Goal: Information Seeking & Learning: Check status

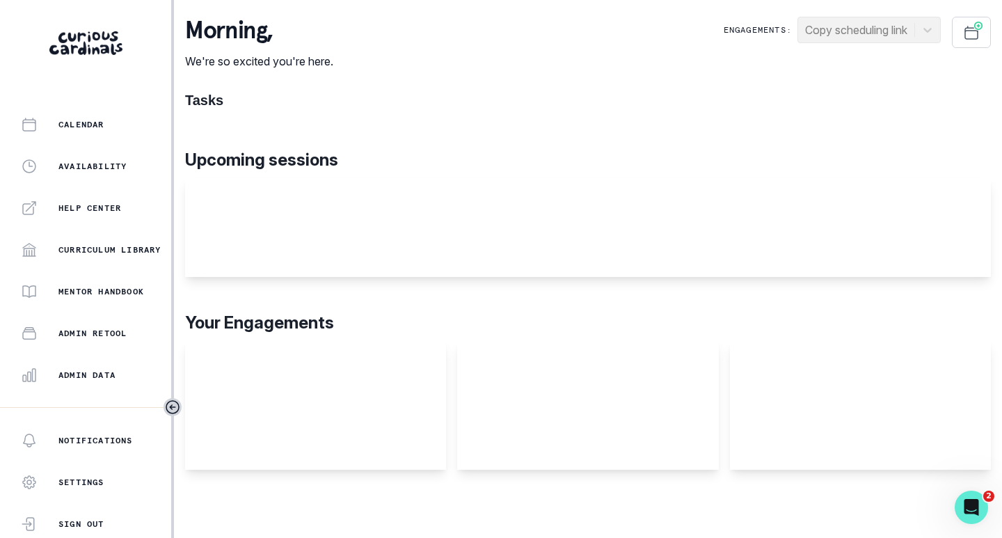
scroll to position [278, 0]
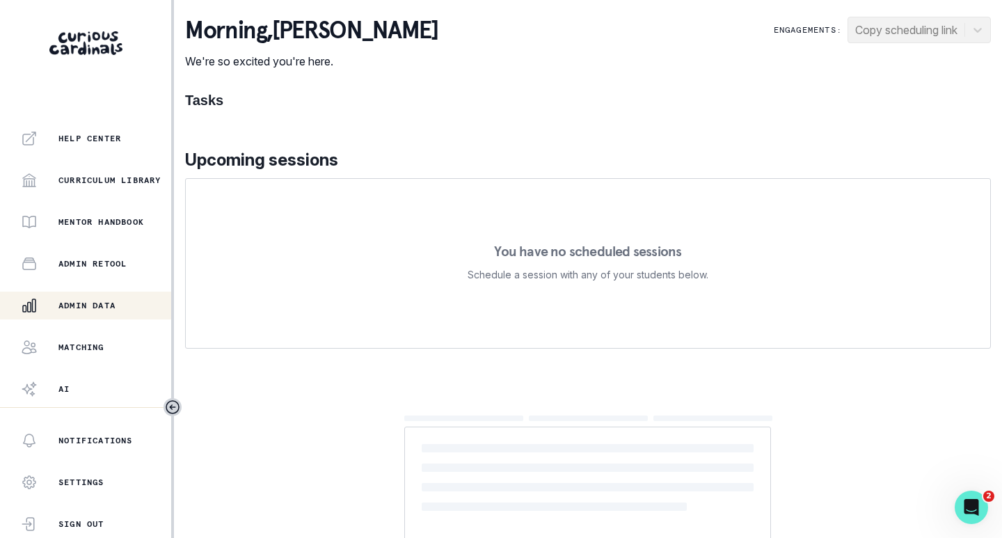
click at [85, 304] on p "Admin Data" at bounding box center [86, 305] width 57 height 11
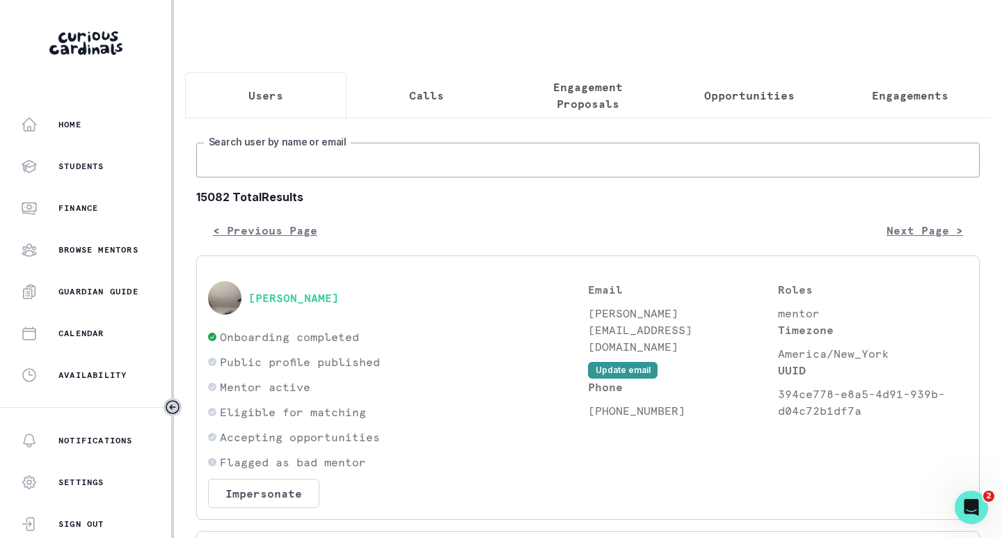
click at [462, 177] on input "Search user by name or email" at bounding box center [587, 160] width 783 height 35
click at [876, 97] on p "Engagements" at bounding box center [910, 95] width 77 height 17
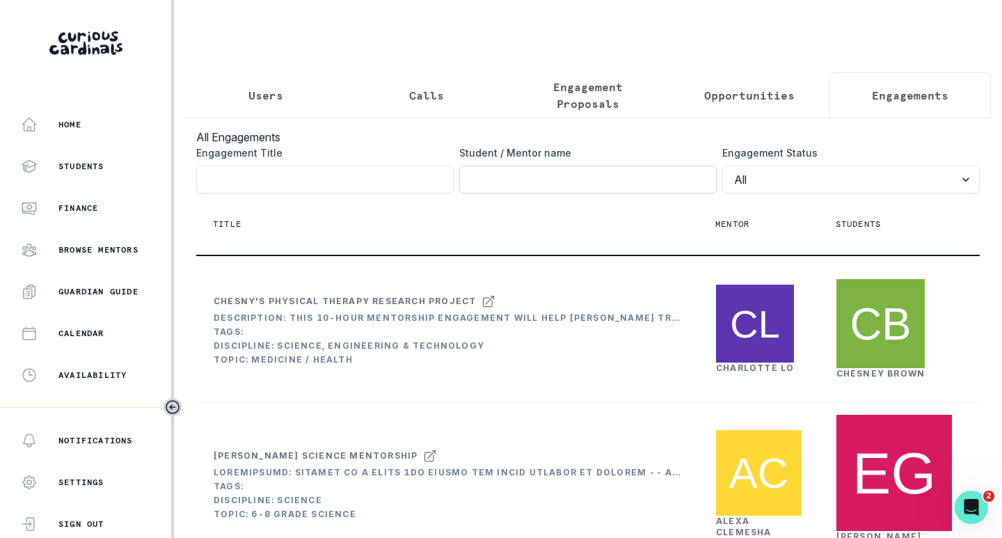
click at [492, 186] on input "Engagement Title" at bounding box center [587, 180] width 257 height 28
paste input "[PERSON_NAME]"
type input "[PERSON_NAME]"
click button "submit" at bounding box center [0, 0] width 0 height 0
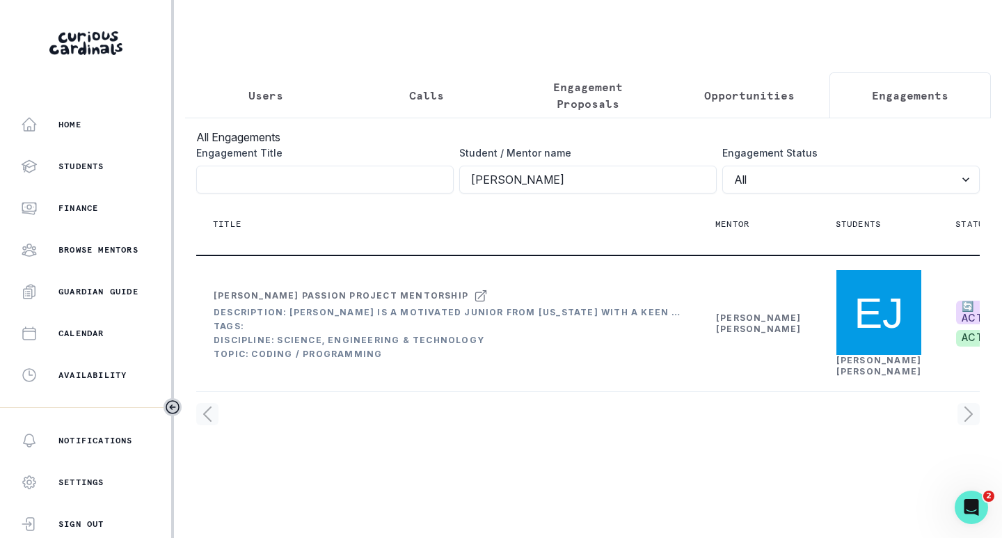
scroll to position [14, 0]
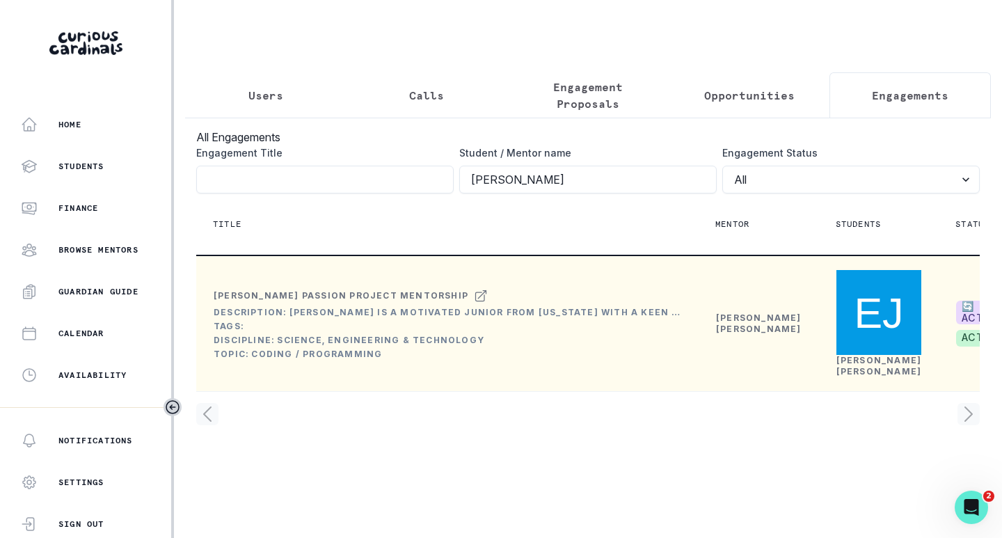
click at [732, 334] on link "[PERSON_NAME]" at bounding box center [759, 323] width 86 height 22
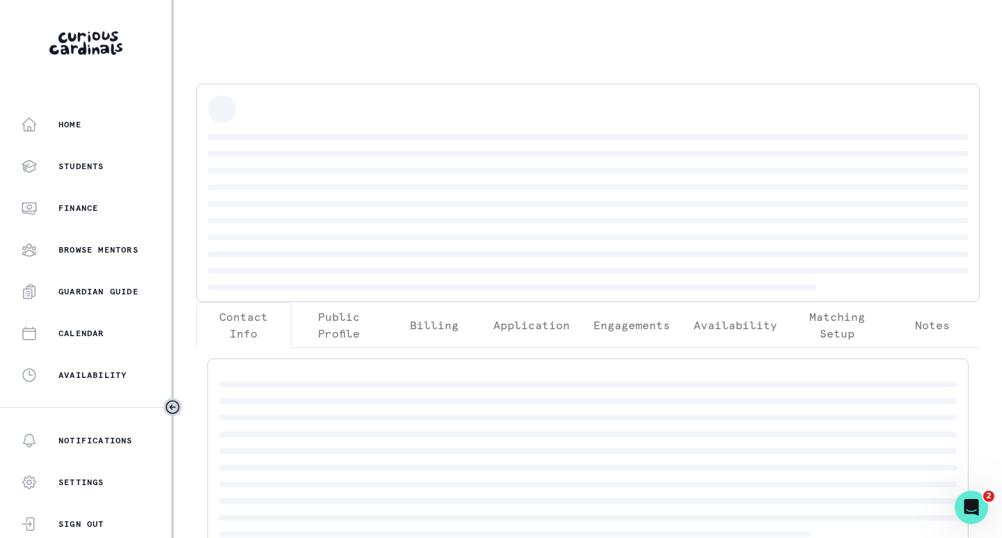
click at [621, 322] on p "Engagements" at bounding box center [631, 324] width 77 height 17
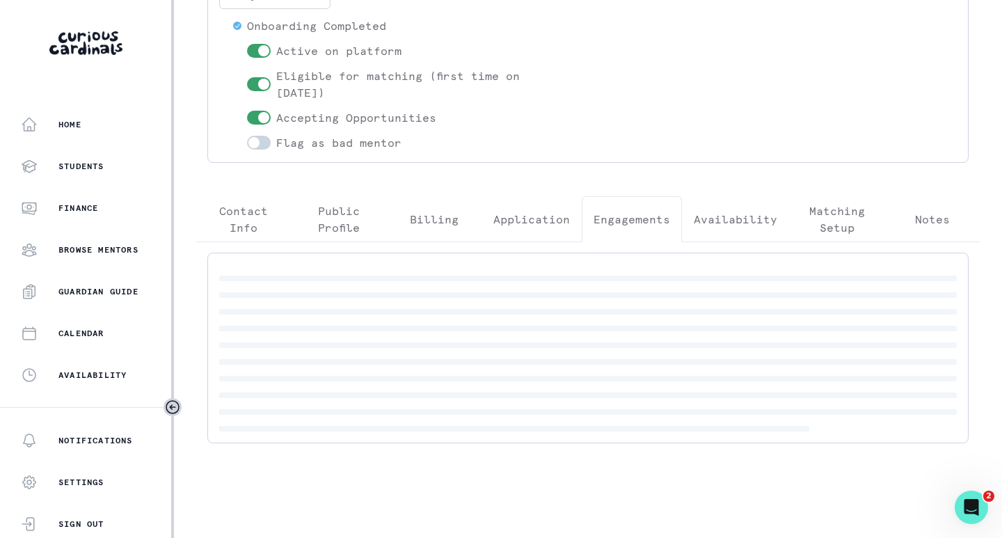
scroll to position [159, 0]
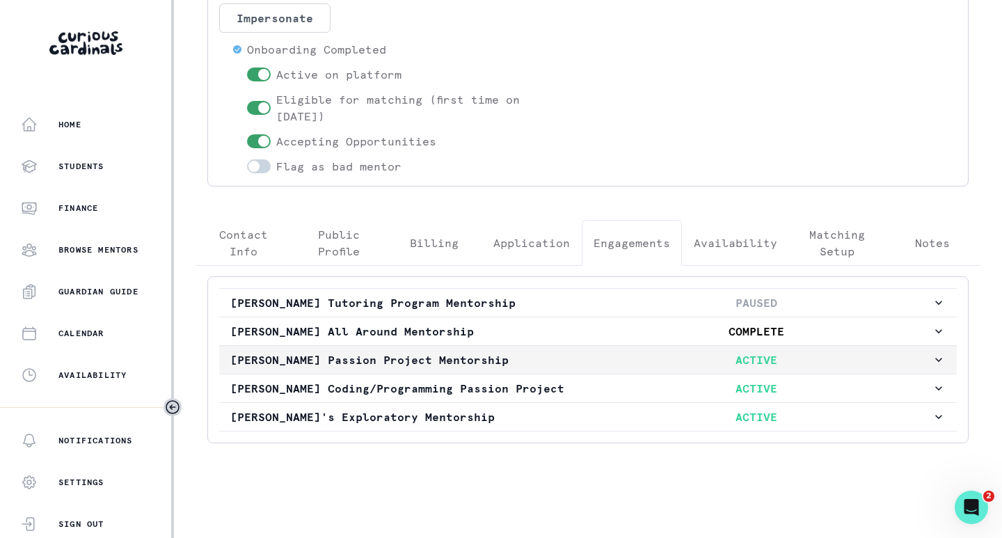
click at [506, 361] on p "[PERSON_NAME] Passion Project Mentorship" at bounding box center [405, 359] width 351 height 17
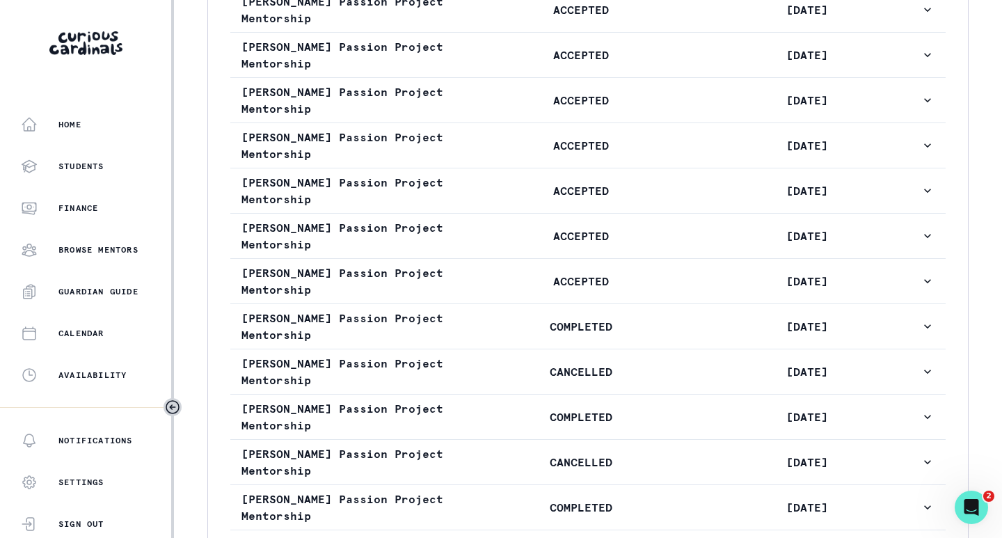
scroll to position [1063, 0]
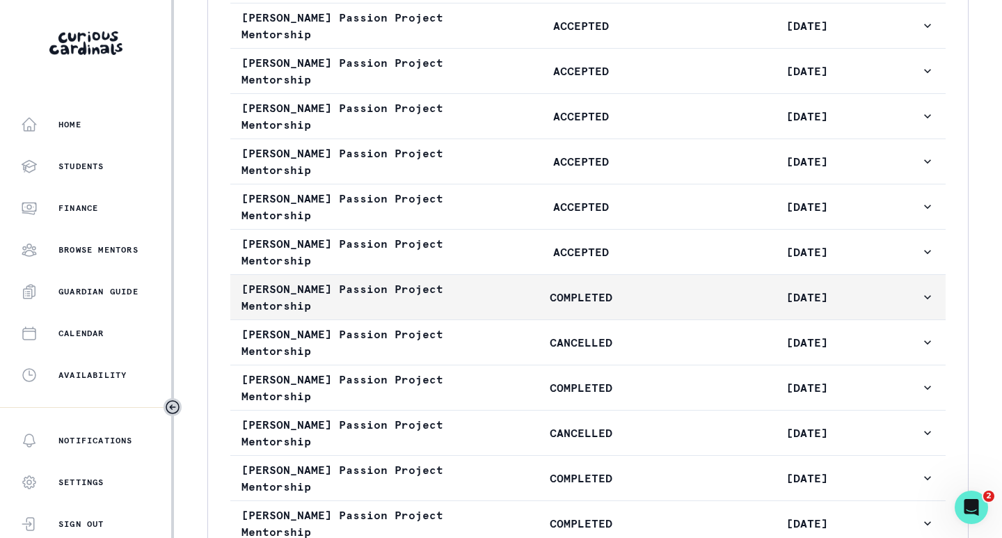
click at [694, 305] on p "[DATE]" at bounding box center [807, 297] width 226 height 17
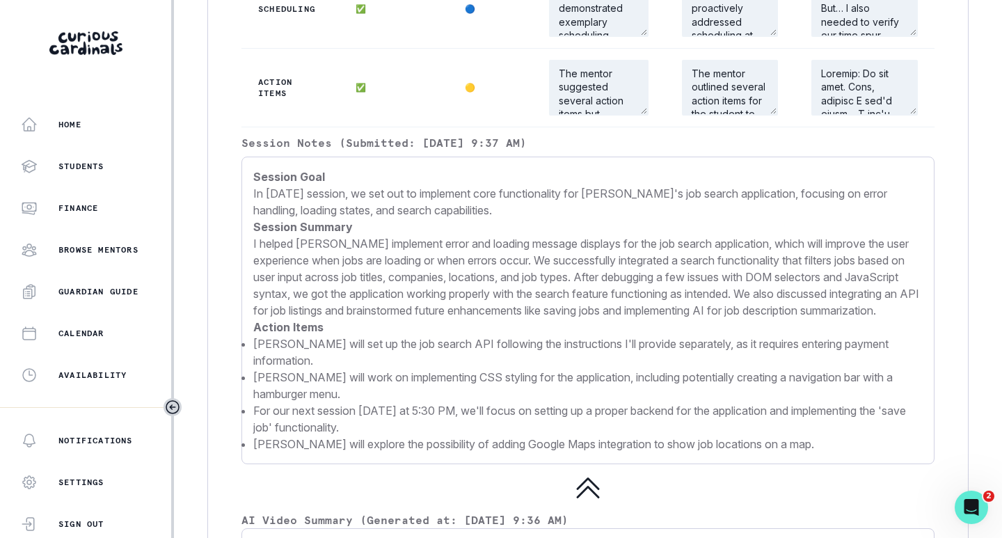
scroll to position [2037, 0]
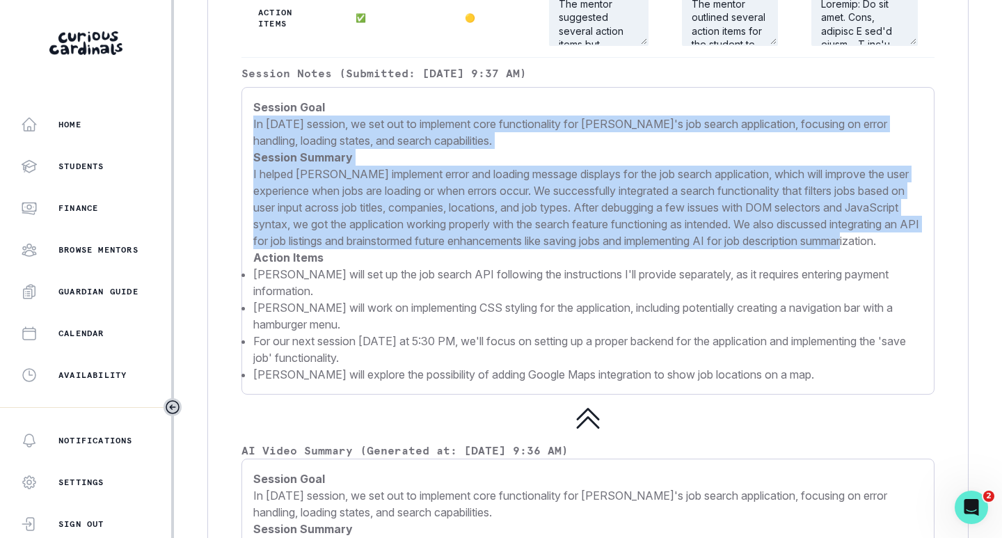
drag, startPoint x: 252, startPoint y: 157, endPoint x: 461, endPoint y: 288, distance: 247.2
click at [461, 288] on div "Session Goal In [DATE] session, we set out to implement core functionality for …" at bounding box center [587, 240] width 693 height 307
copy p "In [DATE] session, we set out to implement core functionality for [PERSON_NAME]…"
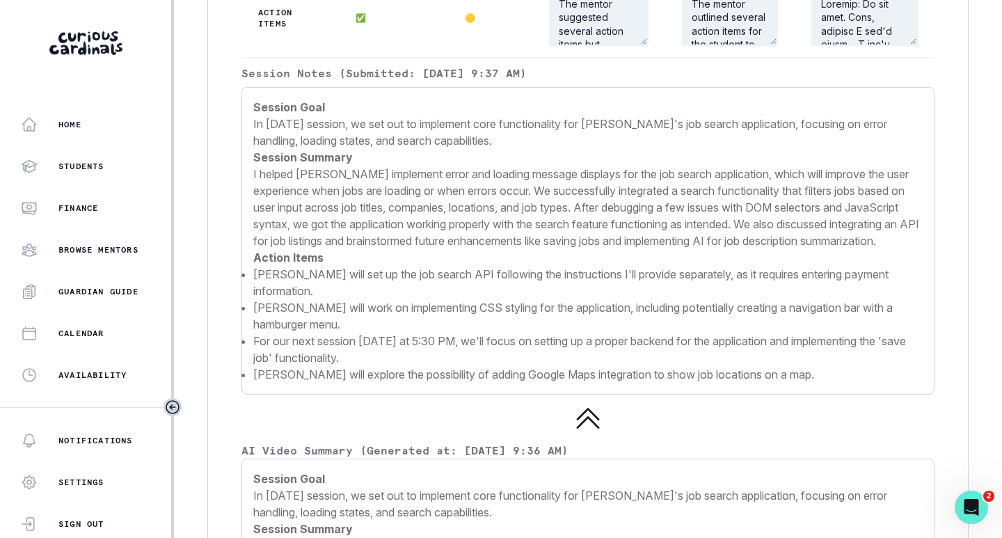
click at [435, 266] on p "Action Items" at bounding box center [587, 257] width 669 height 17
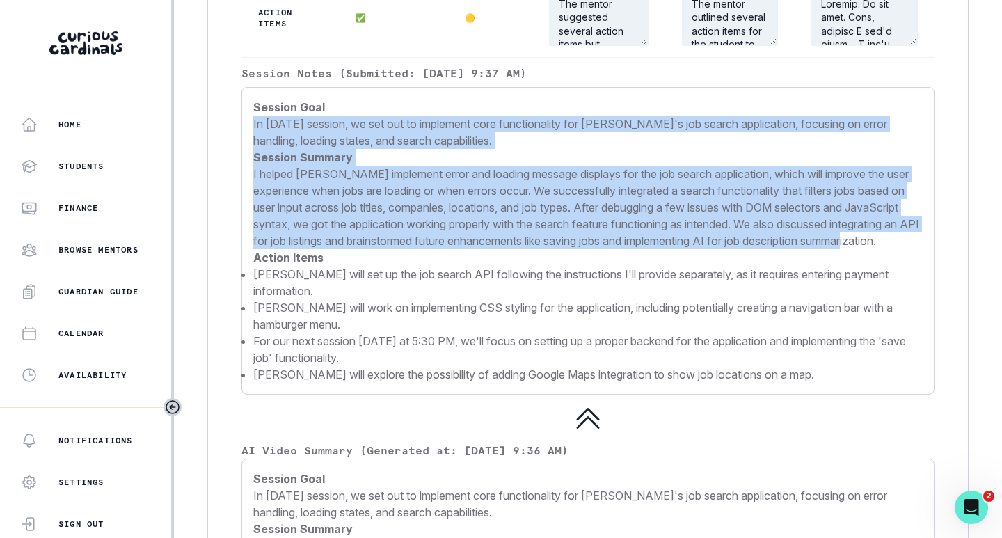
drag, startPoint x: 422, startPoint y: 294, endPoint x: 252, endPoint y: 161, distance: 215.5
click at [252, 161] on div "Session Goal In [DATE] session, we set out to implement core functionality for …" at bounding box center [587, 240] width 693 height 307
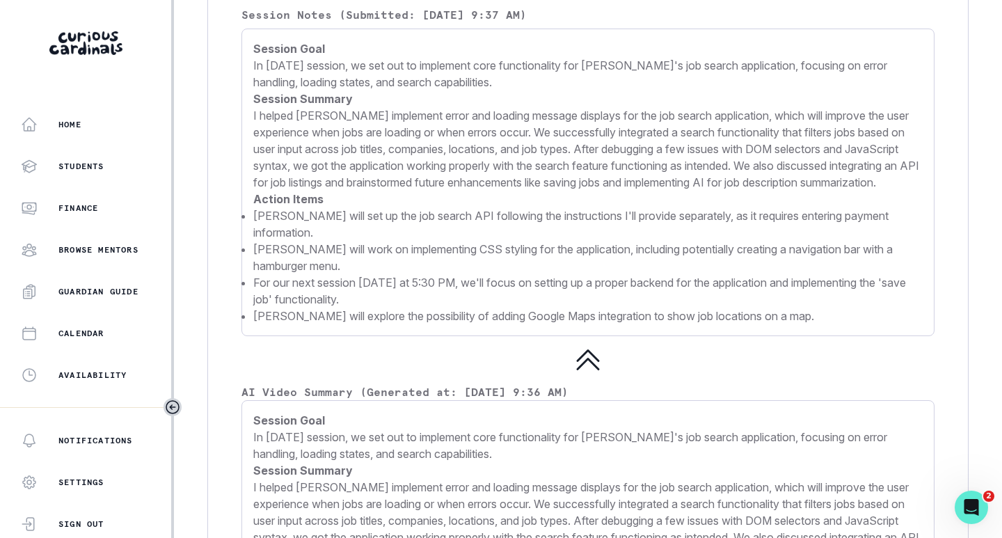
scroll to position [2176, 0]
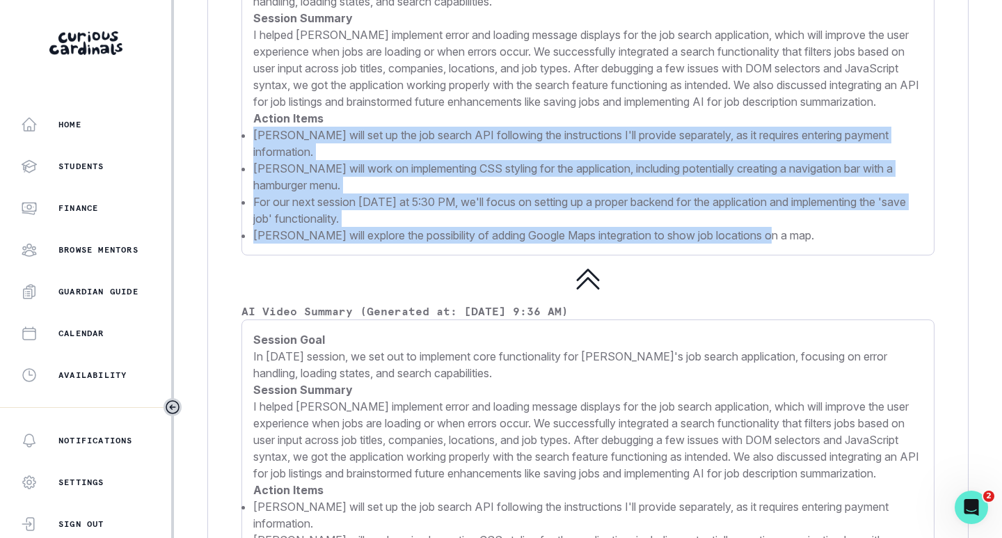
drag, startPoint x: 254, startPoint y: 184, endPoint x: 776, endPoint y: 292, distance: 533.4
click at [776, 243] on ul "[PERSON_NAME] will set up the job search API following the instructions I'll pr…" at bounding box center [587, 185] width 669 height 117
copy ul "[PERSON_NAME] will set up the job search API following the instructions I'll pr…"
click at [386, 193] on li "[PERSON_NAME] will work on implementing CSS styling for the application, includ…" at bounding box center [587, 176] width 669 height 33
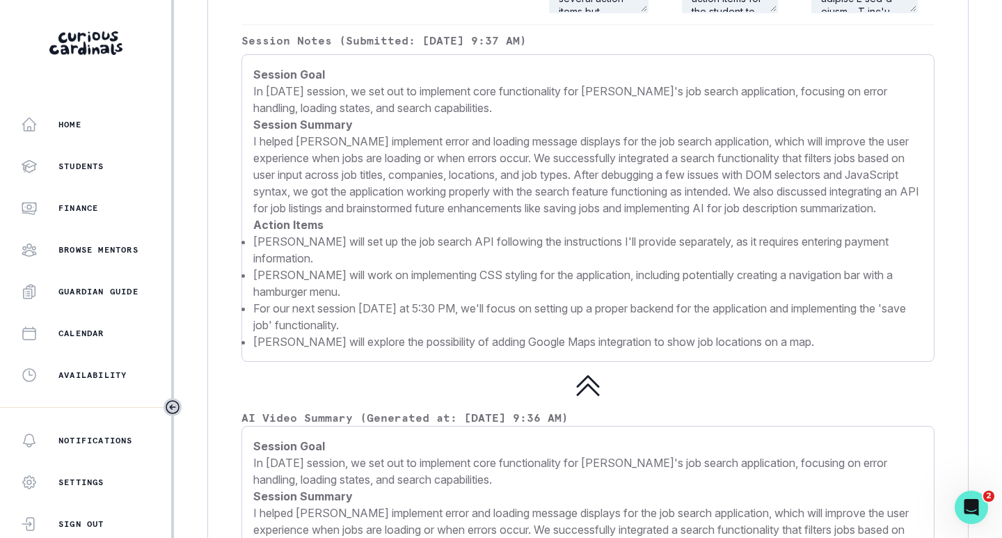
scroll to position [2037, 0]
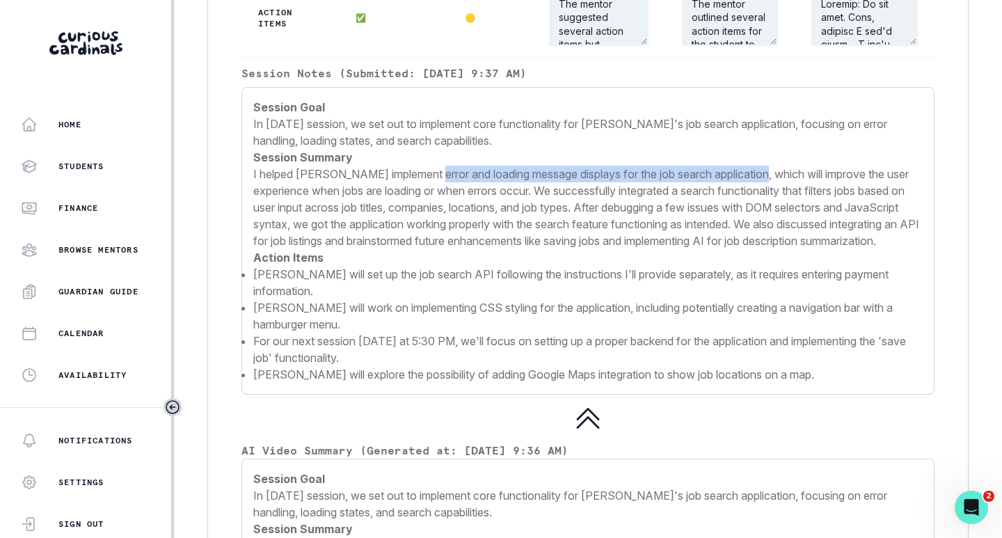
drag, startPoint x: 428, startPoint y: 210, endPoint x: 768, endPoint y: 211, distance: 340.1
click at [768, 211] on p "I helped [PERSON_NAME] implement error and loading message displays for the job…" at bounding box center [587, 207] width 669 height 83
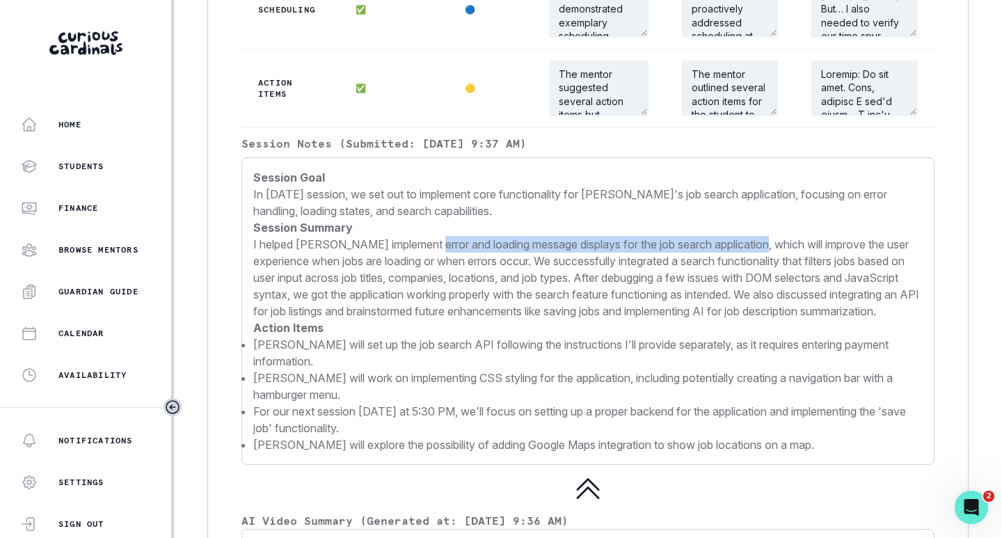
scroll to position [1967, 0]
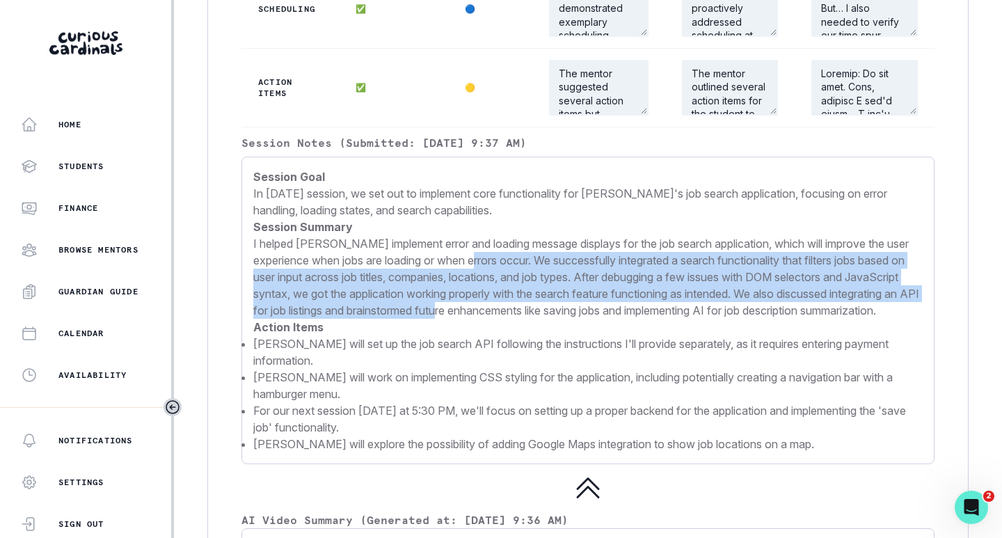
drag, startPoint x: 526, startPoint y: 295, endPoint x: 681, endPoint y: 334, distance: 159.9
click at [641, 319] on p "I helped [PERSON_NAME] implement error and loading message displays for the job…" at bounding box center [587, 276] width 669 height 83
click at [682, 319] on p "I helped [PERSON_NAME] implement error and loading message displays for the job…" at bounding box center [587, 276] width 669 height 83
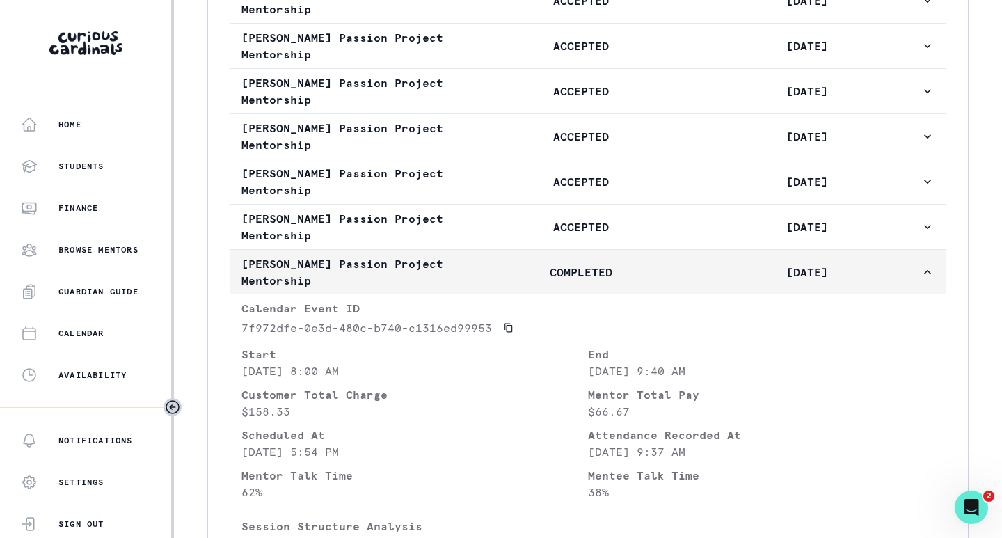
scroll to position [1063, 0]
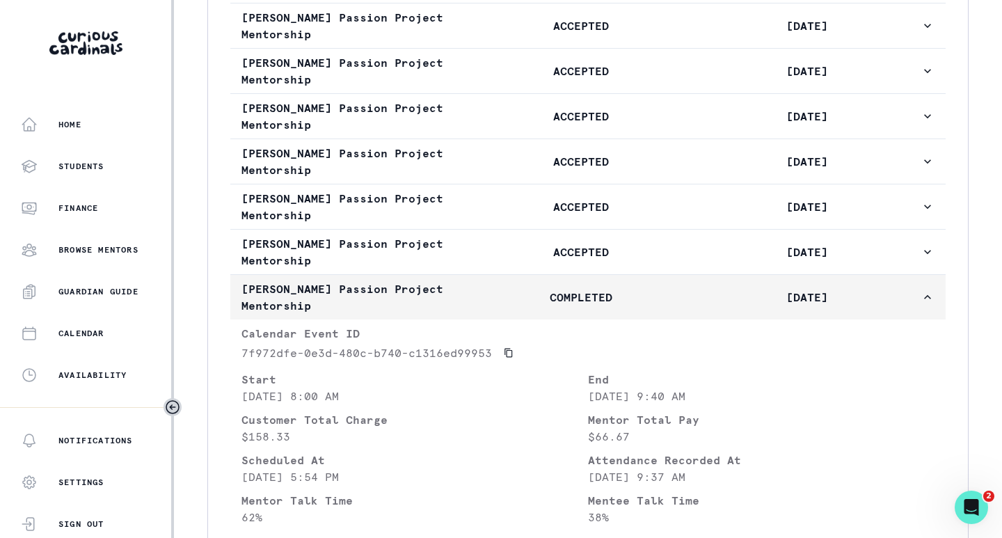
click at [495, 305] on p "COMPLETED" at bounding box center [580, 297] width 226 height 17
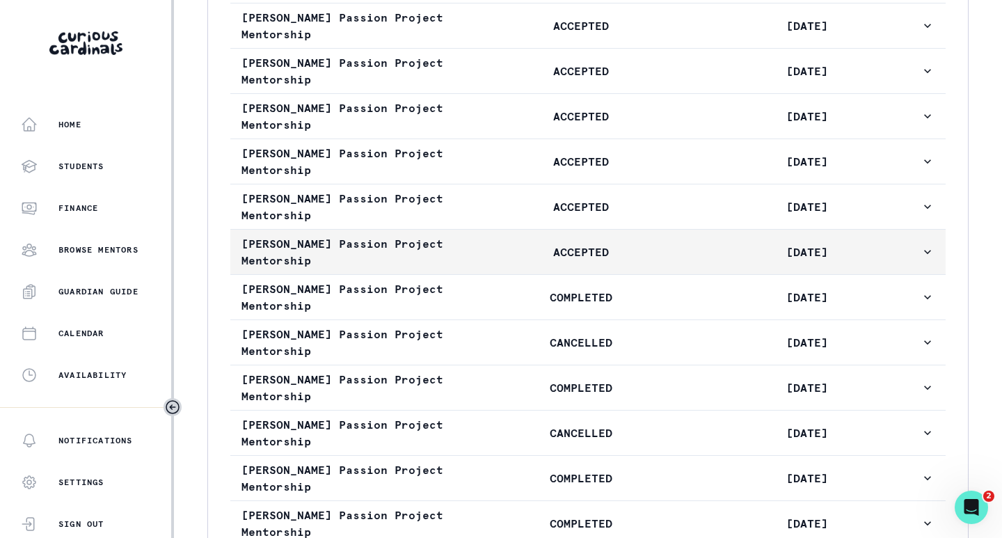
click at [515, 260] on p "ACCEPTED" at bounding box center [580, 251] width 226 height 17
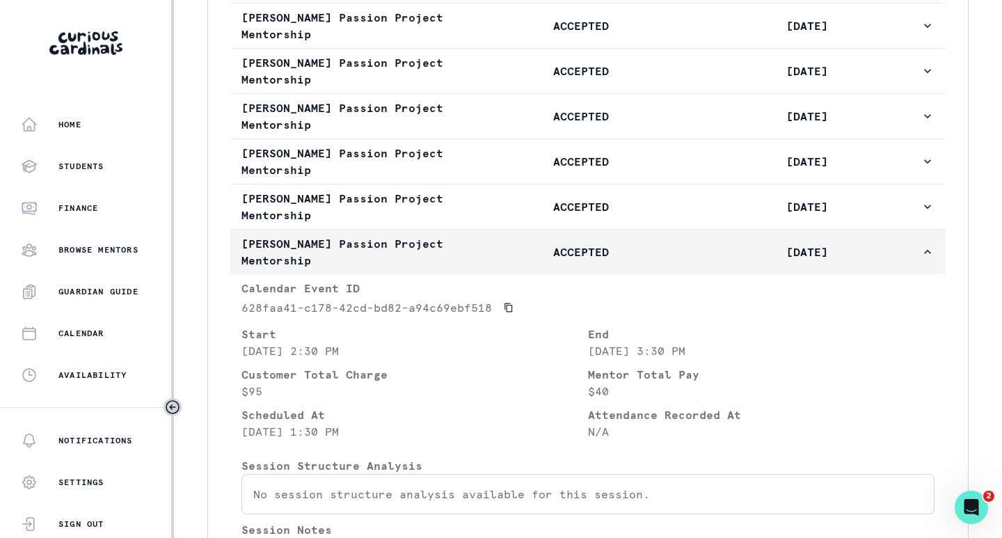
click at [500, 274] on button "[PERSON_NAME] Passion Project Mentorship ACCEPTED [DATE]" at bounding box center [587, 252] width 715 height 45
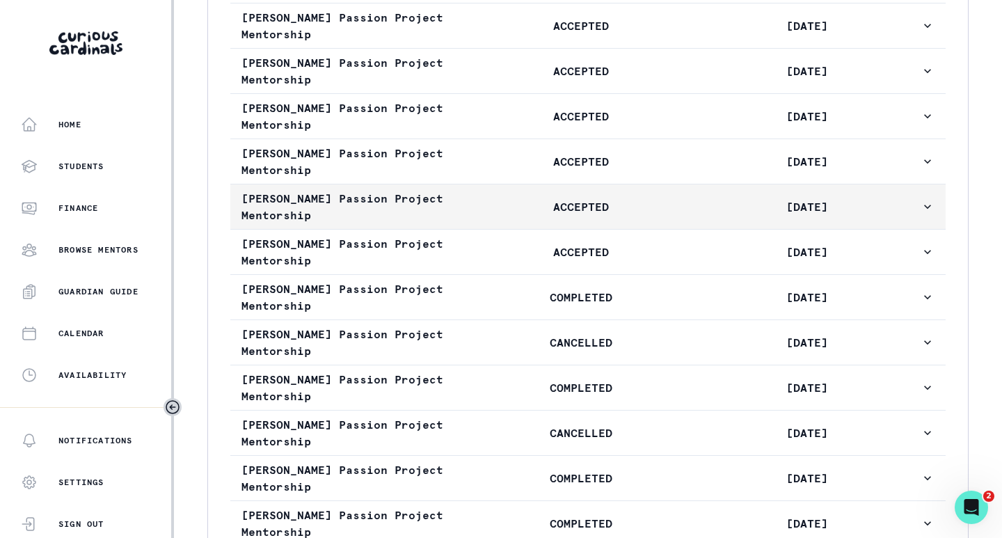
click at [508, 215] on p "ACCEPTED" at bounding box center [580, 206] width 226 height 17
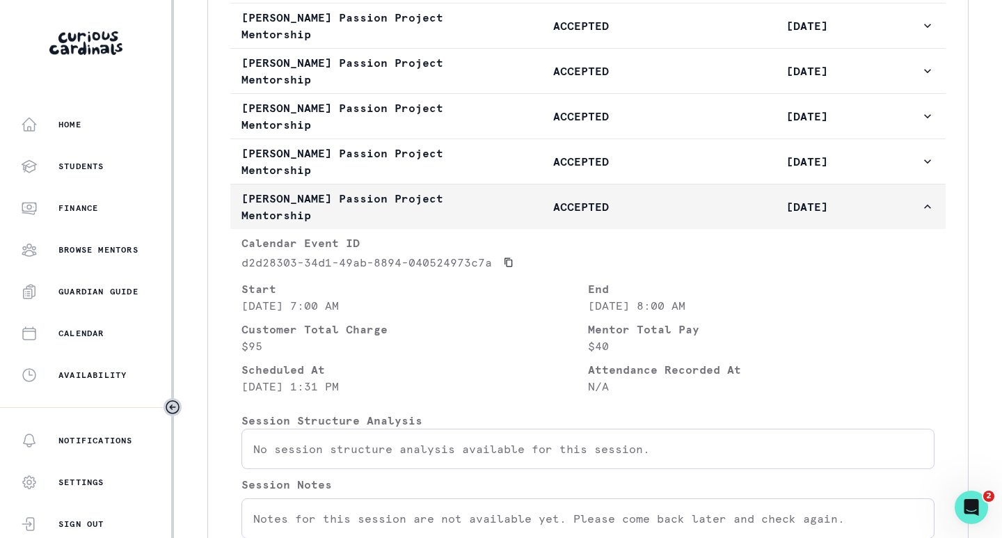
click at [513, 215] on p "ACCEPTED" at bounding box center [580, 206] width 226 height 17
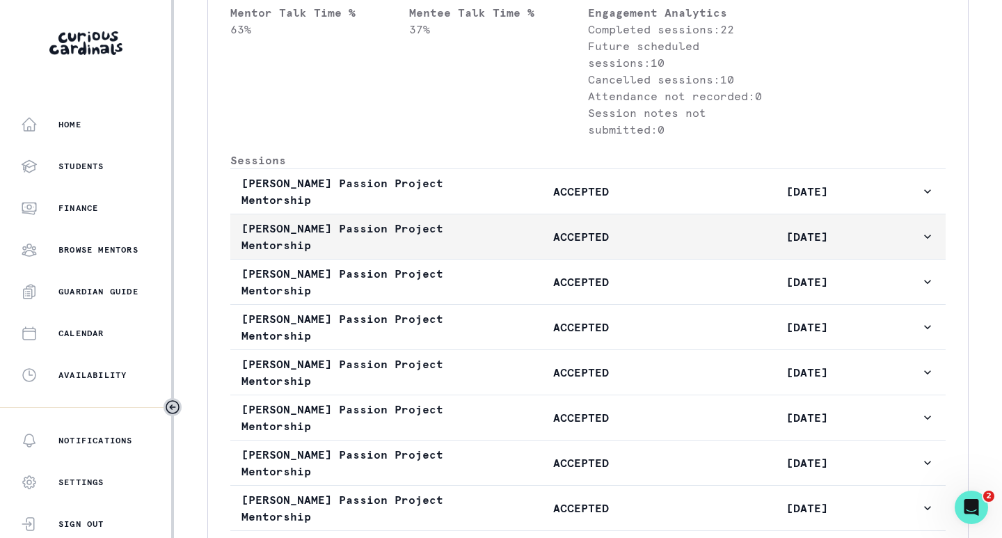
scroll to position [715, 0]
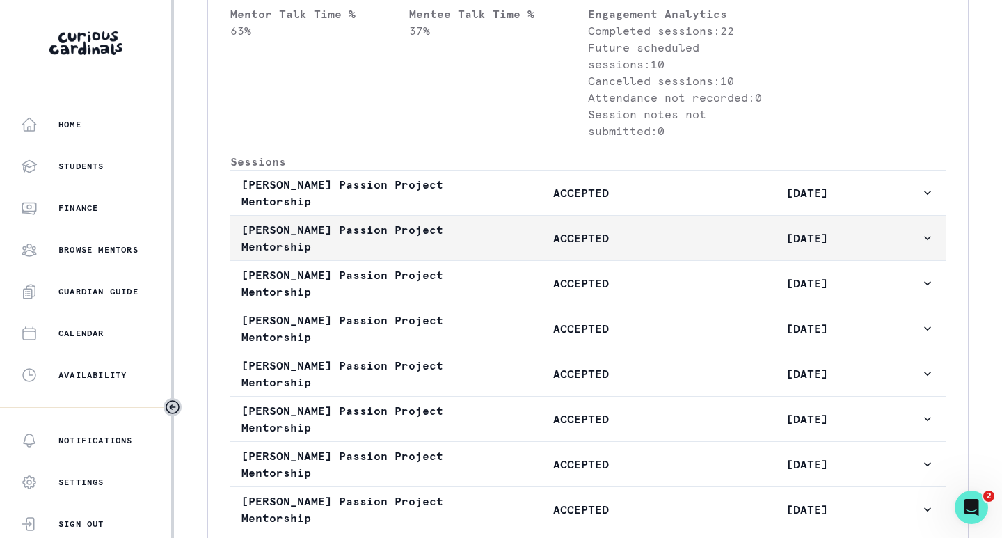
click at [501, 246] on p "ACCEPTED" at bounding box center [580, 238] width 226 height 17
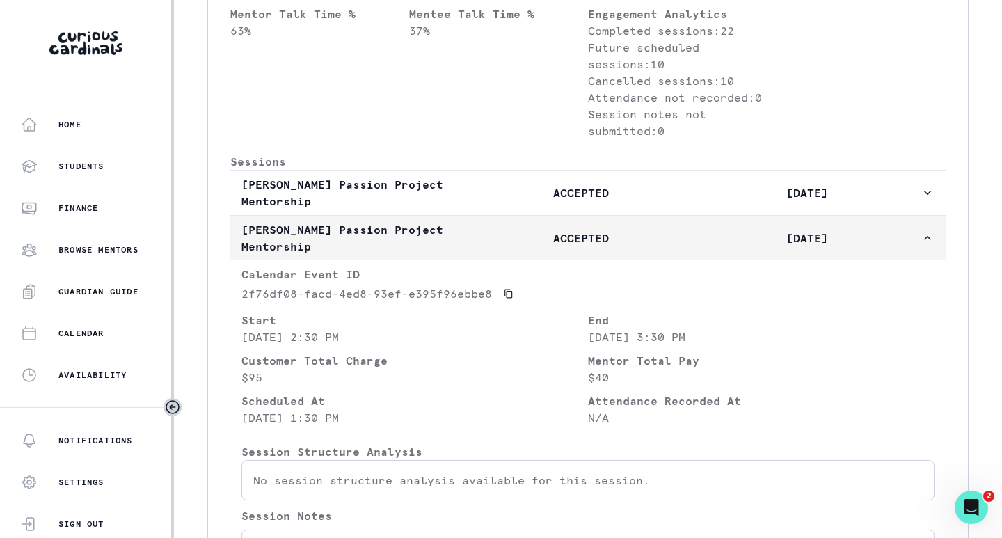
click at [501, 246] on p "ACCEPTED" at bounding box center [580, 238] width 226 height 17
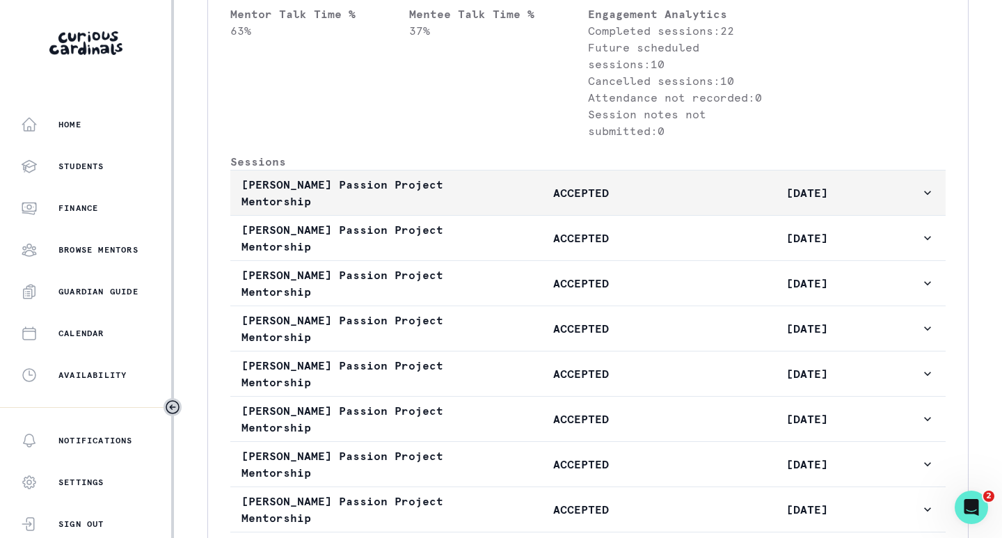
click at [498, 201] on p "ACCEPTED" at bounding box center [580, 192] width 226 height 17
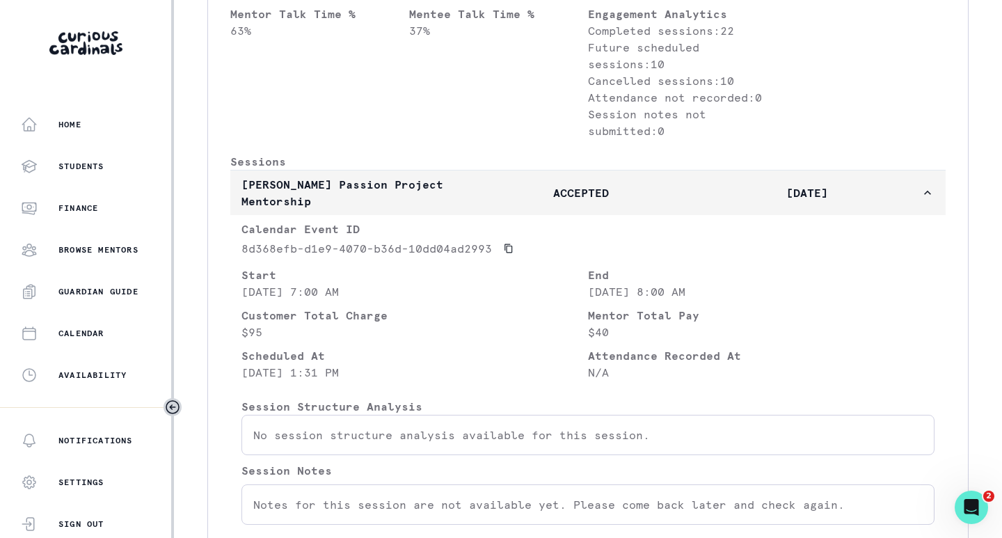
click at [498, 201] on p "ACCEPTED" at bounding box center [580, 192] width 226 height 17
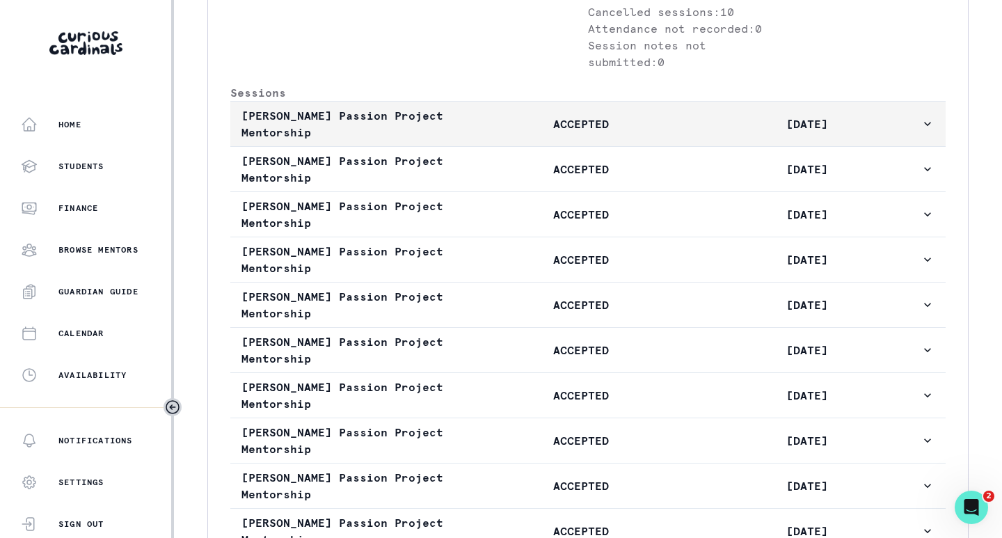
scroll to position [785, 0]
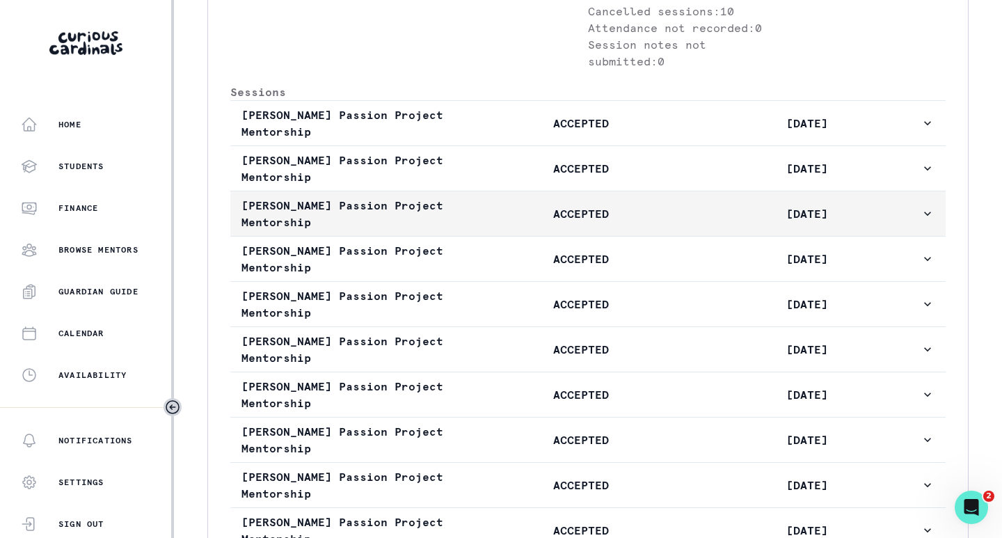
click at [497, 222] on p "ACCEPTED" at bounding box center [580, 213] width 226 height 17
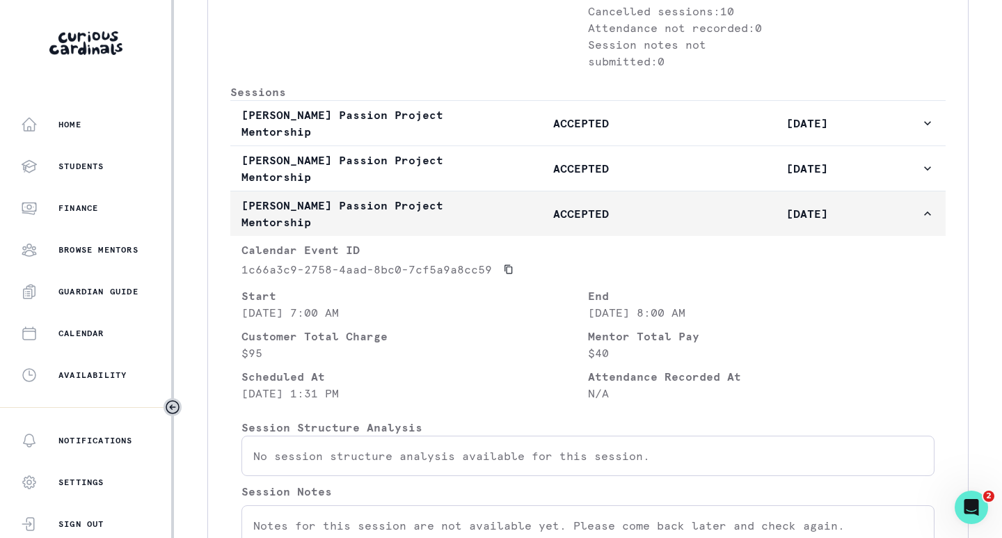
click at [497, 222] on p "ACCEPTED" at bounding box center [580, 213] width 226 height 17
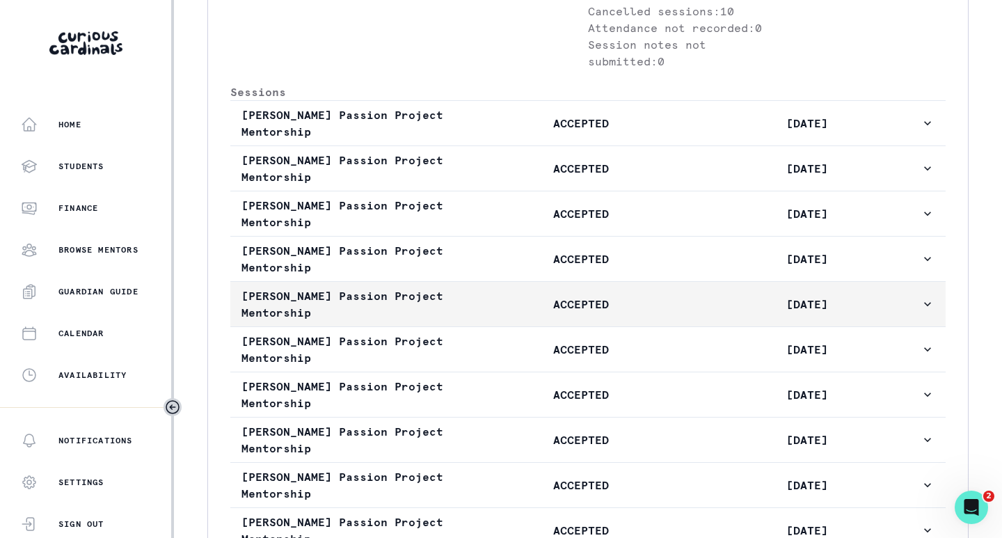
click at [492, 312] on p "ACCEPTED" at bounding box center [580, 304] width 226 height 17
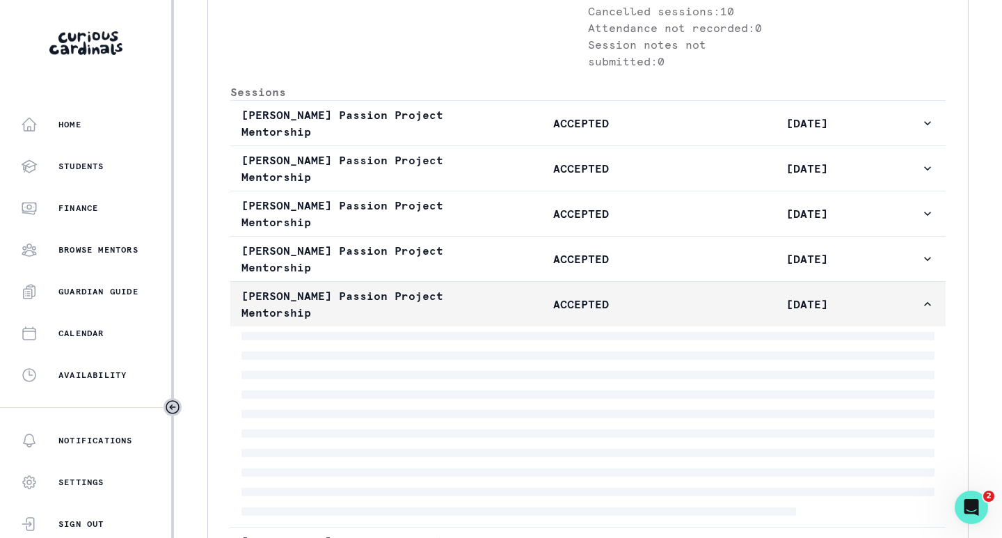
scroll to position [854, 0]
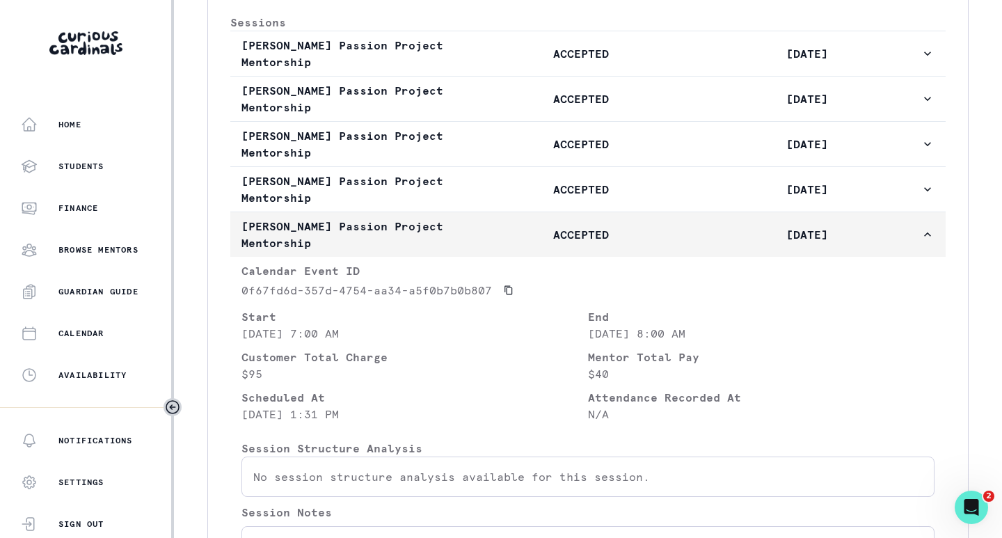
click at [492, 243] on p "ACCEPTED" at bounding box center [580, 234] width 226 height 17
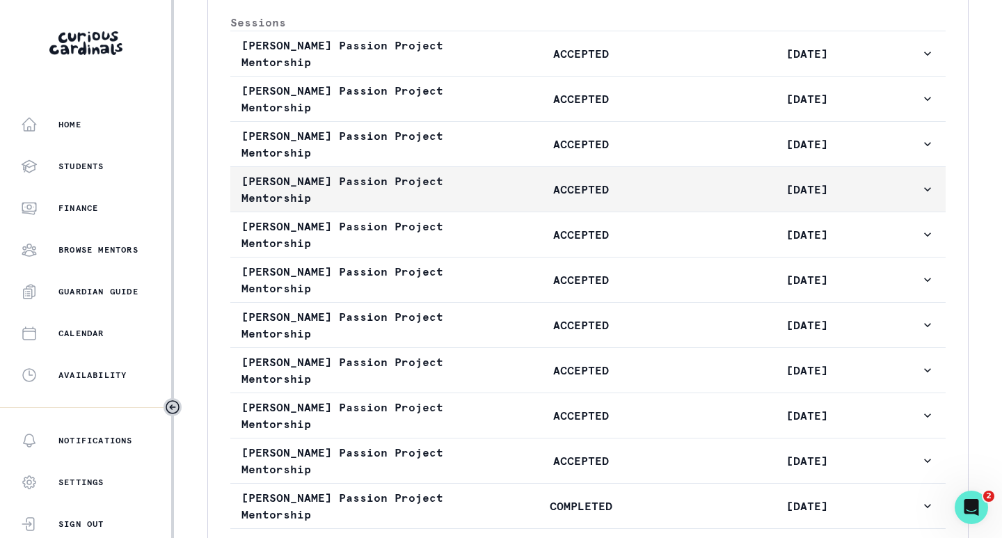
click at [493, 198] on p "ACCEPTED" at bounding box center [580, 189] width 226 height 17
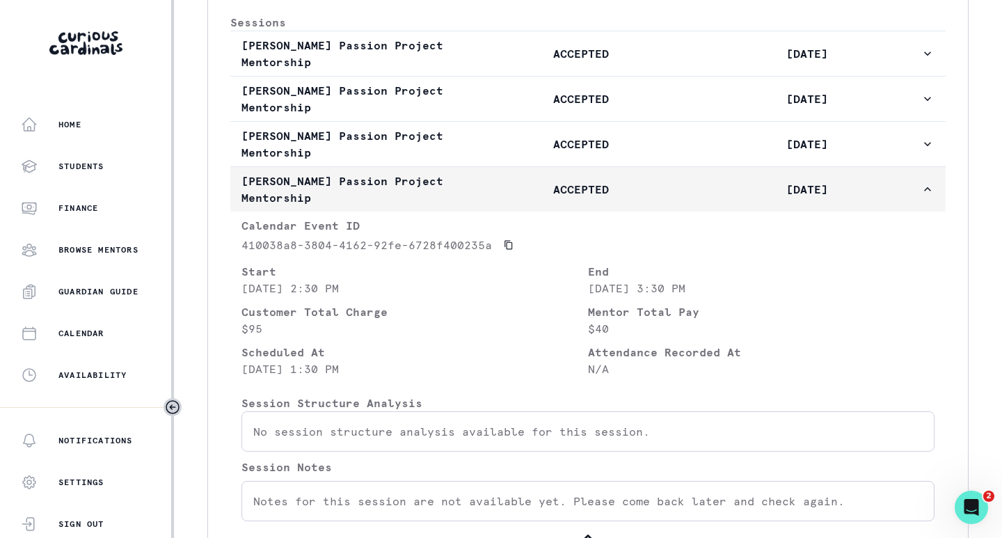
click at [493, 198] on p "ACCEPTED" at bounding box center [580, 189] width 226 height 17
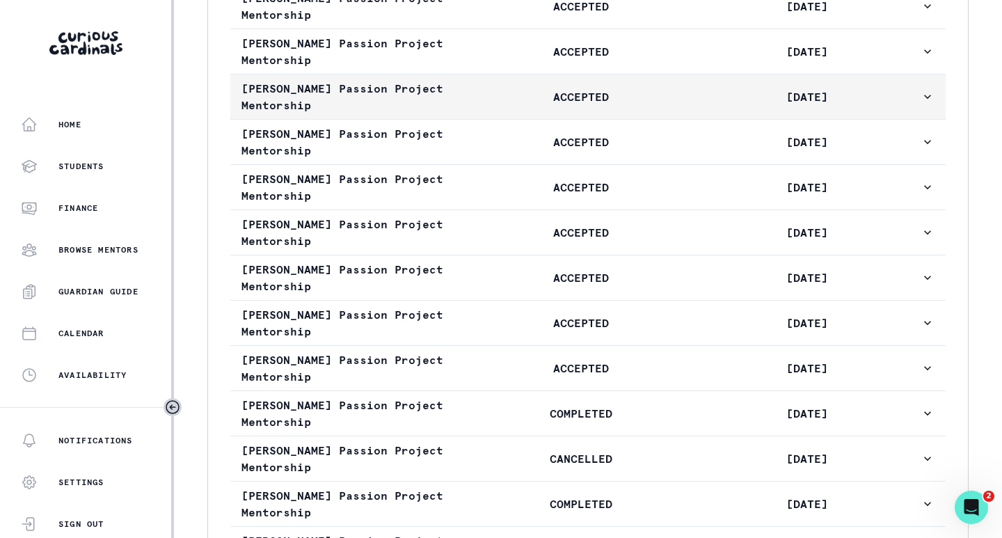
scroll to position [993, 0]
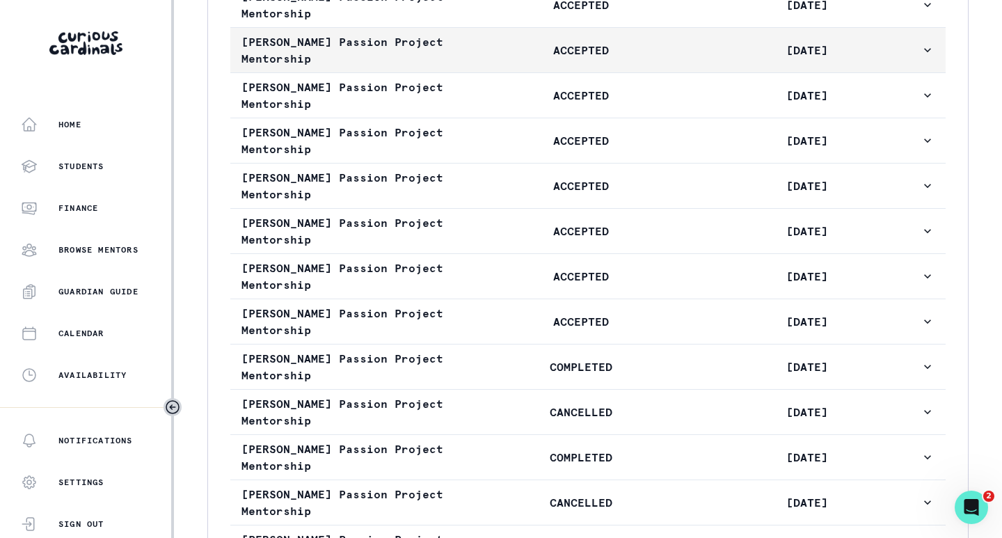
click at [493, 194] on p "ACCEPTED" at bounding box center [580, 185] width 226 height 17
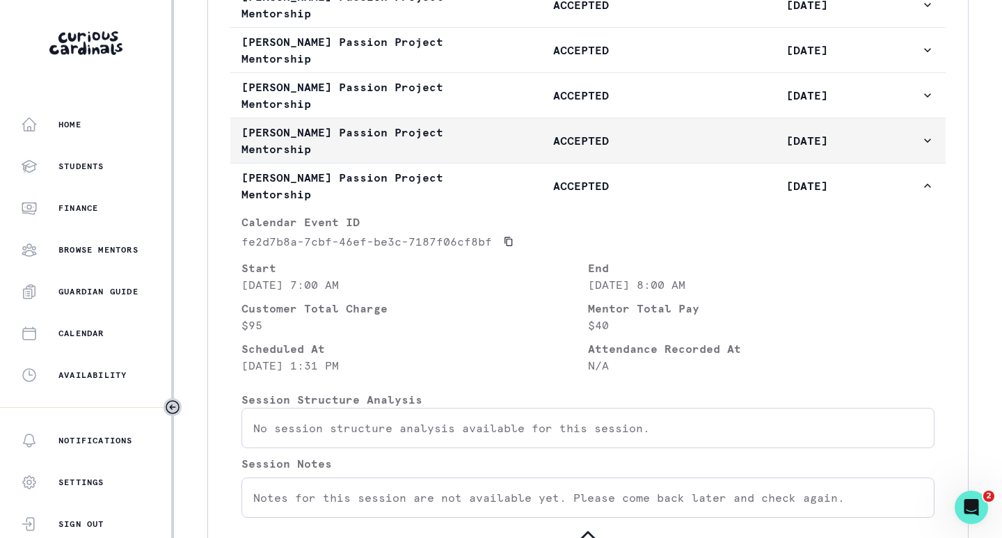
click at [495, 149] on p "ACCEPTED" at bounding box center [580, 140] width 226 height 17
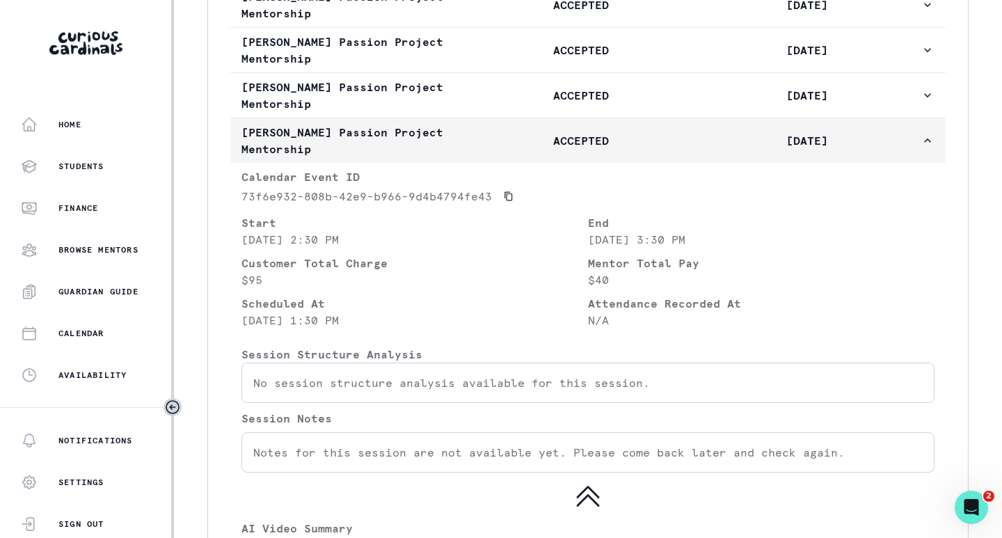
click at [499, 149] on p "ACCEPTED" at bounding box center [580, 140] width 226 height 17
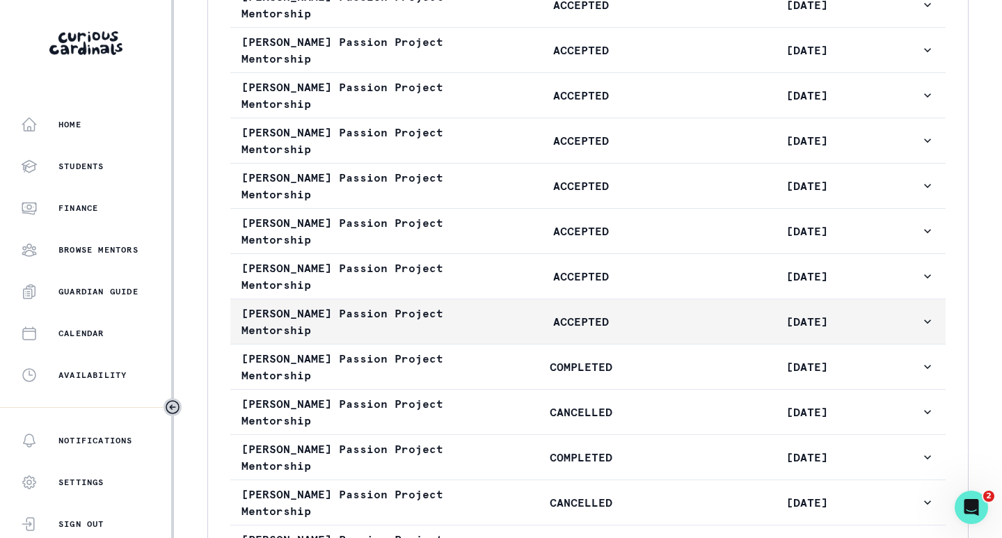
click at [499, 330] on p "ACCEPTED" at bounding box center [580, 321] width 226 height 17
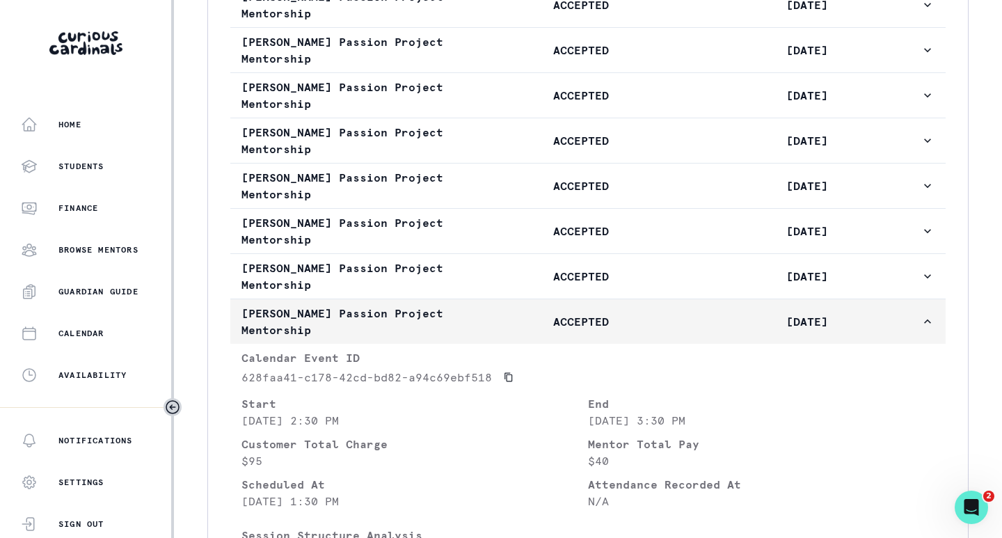
scroll to position [1063, 0]
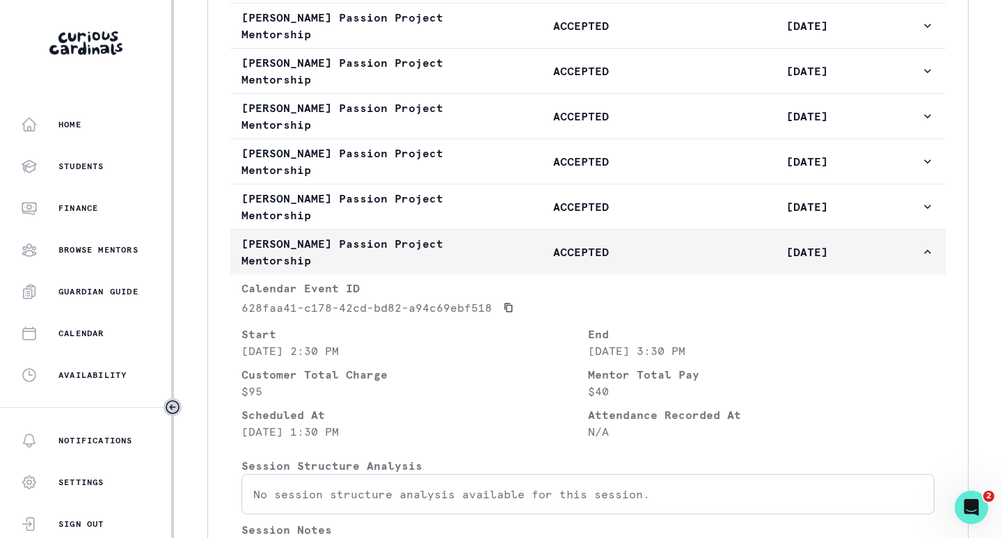
click at [504, 260] on p "ACCEPTED" at bounding box center [580, 251] width 226 height 17
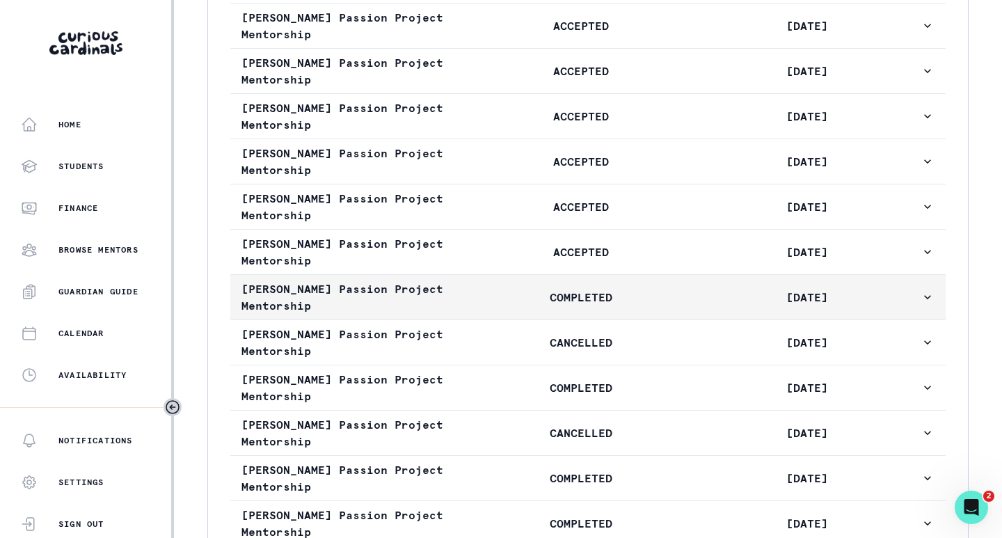
click at [498, 305] on p "COMPLETED" at bounding box center [580, 297] width 226 height 17
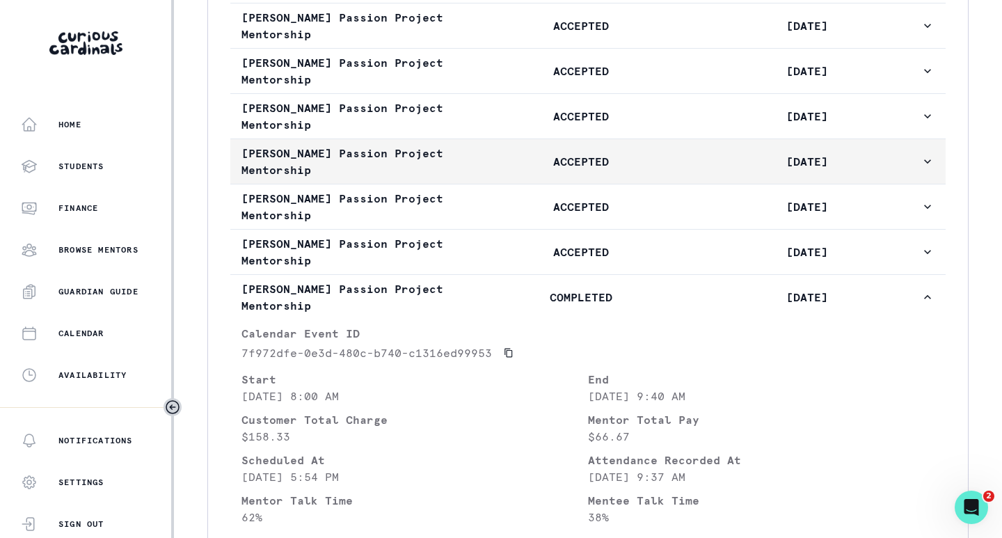
scroll to position [1132, 0]
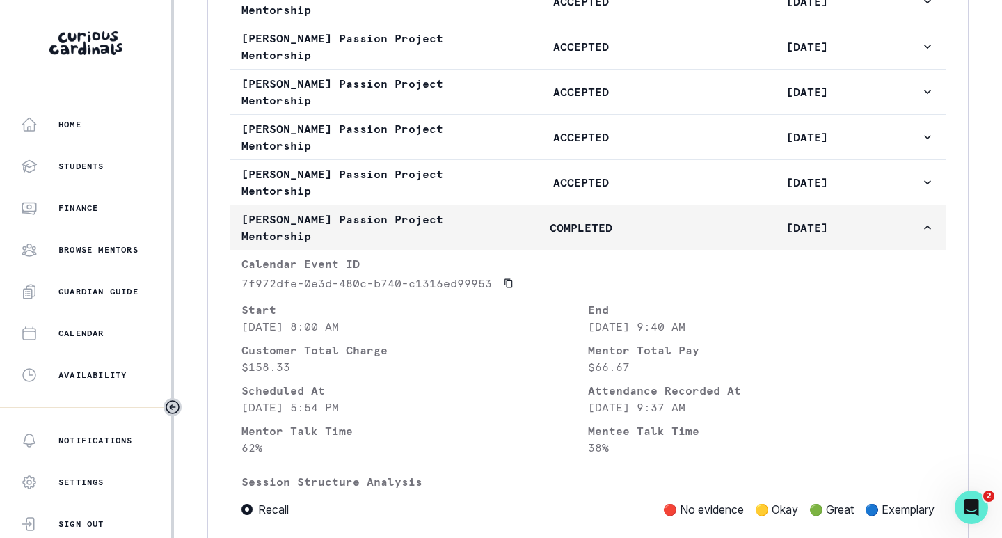
click at [488, 236] on p "COMPLETED" at bounding box center [580, 227] width 226 height 17
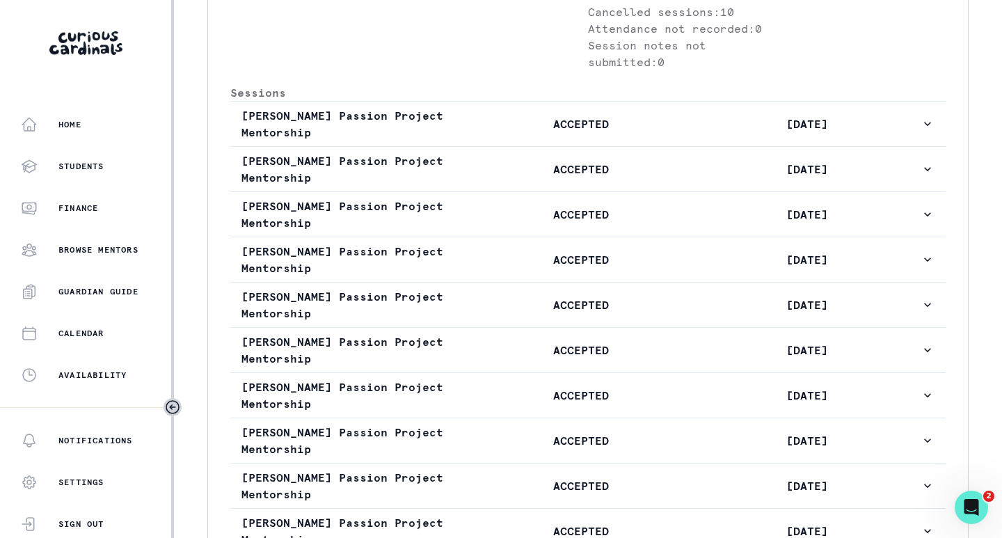
scroll to position [785, 0]
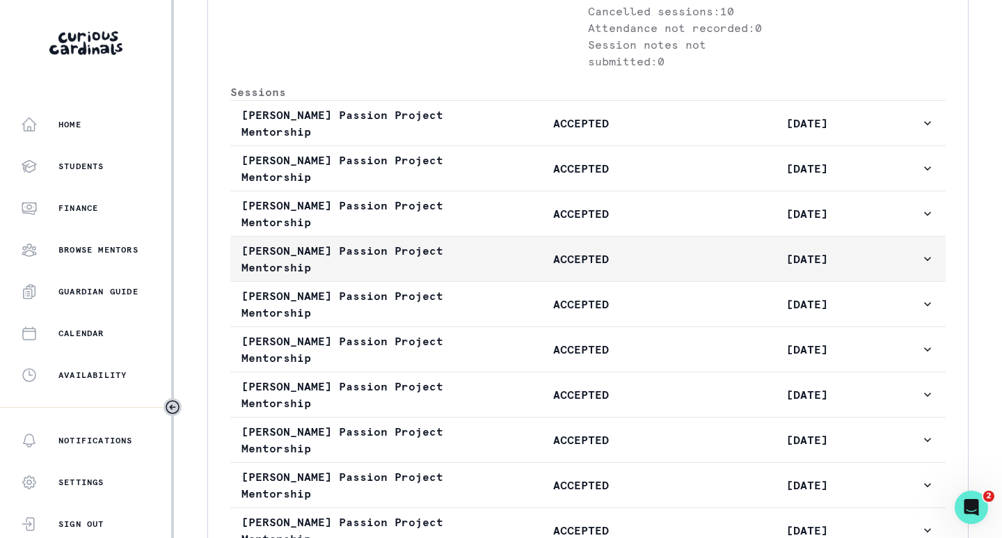
click at [508, 281] on button "[PERSON_NAME] Passion Project Mentorship ACCEPTED [DATE]" at bounding box center [587, 258] width 715 height 45
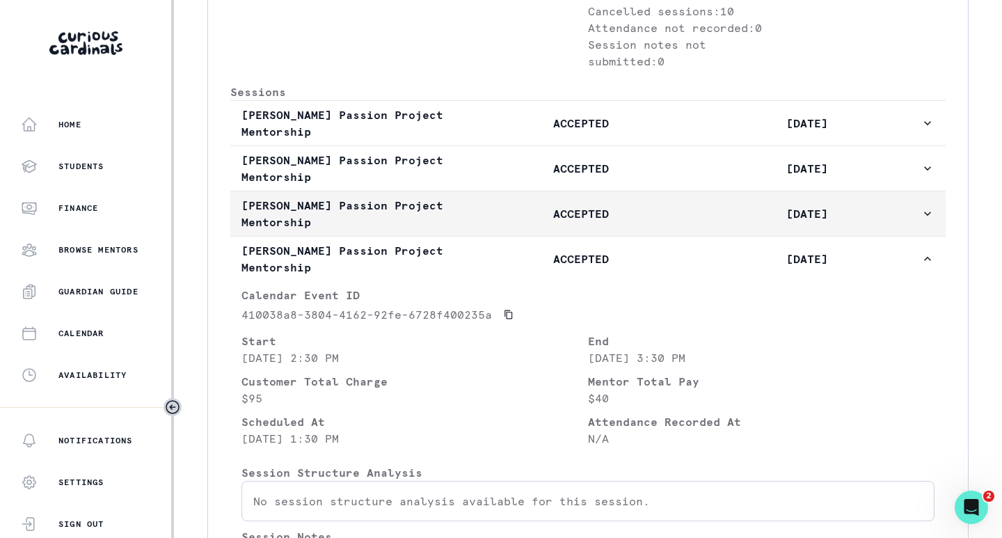
click at [519, 222] on p "ACCEPTED" at bounding box center [580, 213] width 226 height 17
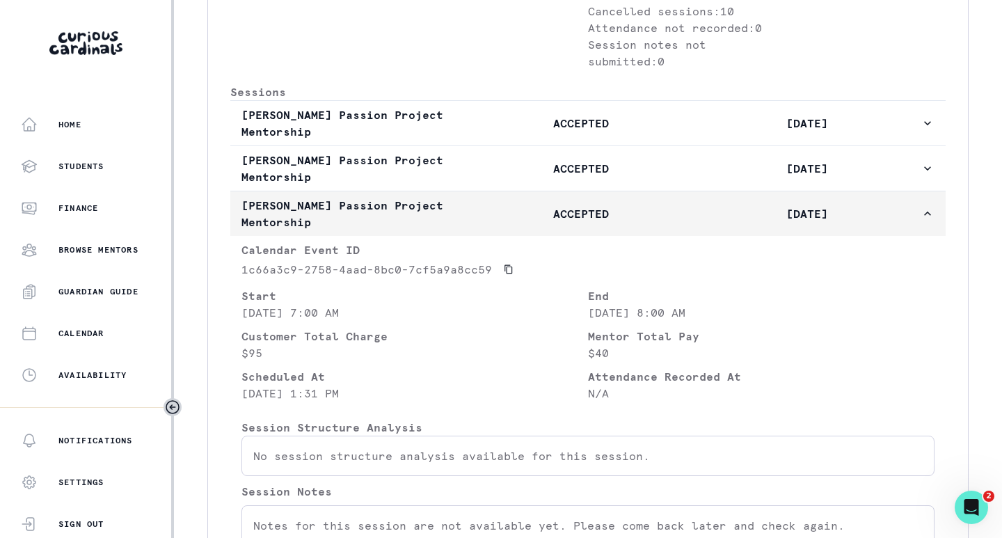
click at [519, 222] on p "ACCEPTED" at bounding box center [580, 213] width 226 height 17
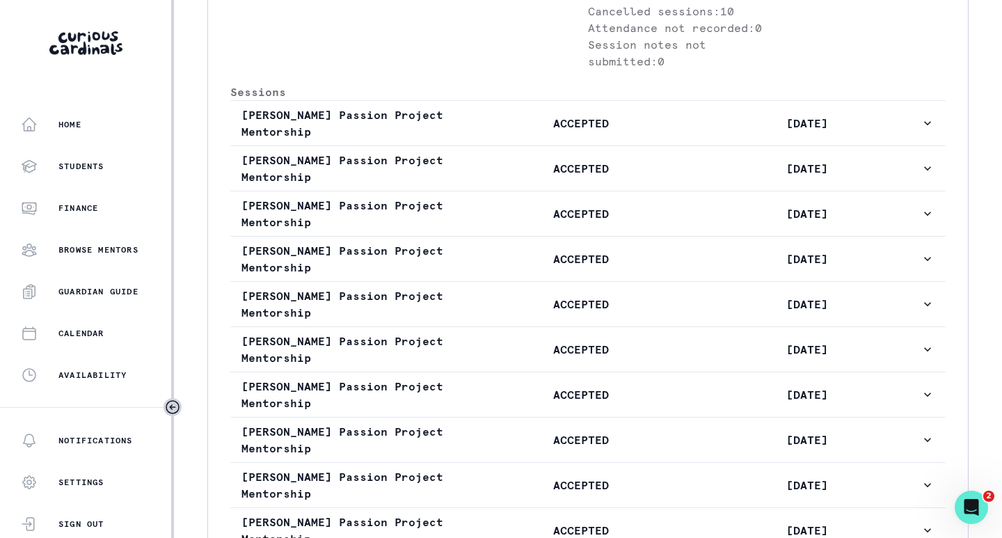
scroll to position [0, 0]
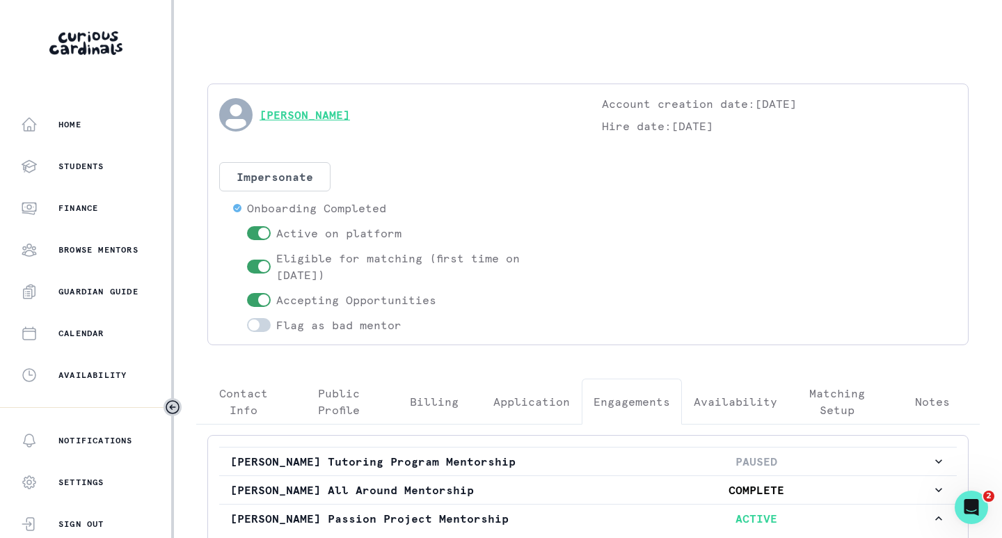
click at [305, 120] on link "[PERSON_NAME]" at bounding box center [304, 114] width 90 height 17
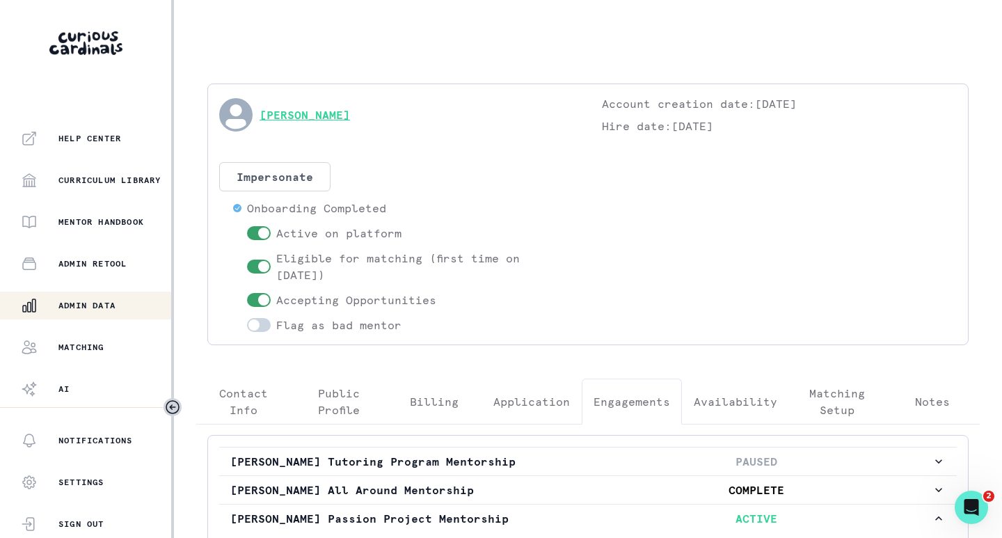
click at [330, 117] on link "[PERSON_NAME]" at bounding box center [304, 114] width 90 height 17
click at [95, 305] on p "Admin Data" at bounding box center [86, 305] width 57 height 11
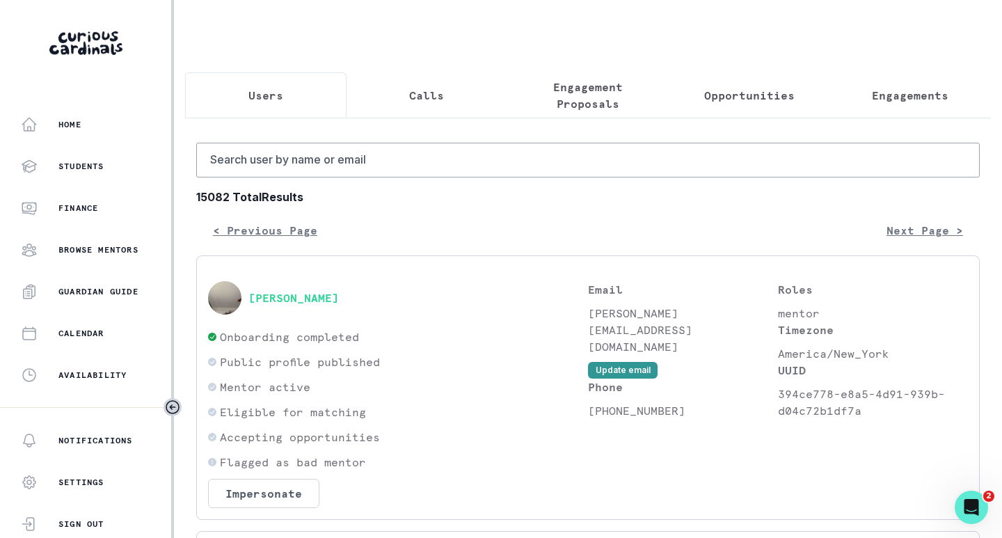
click at [883, 88] on p "Engagements" at bounding box center [910, 95] width 77 height 17
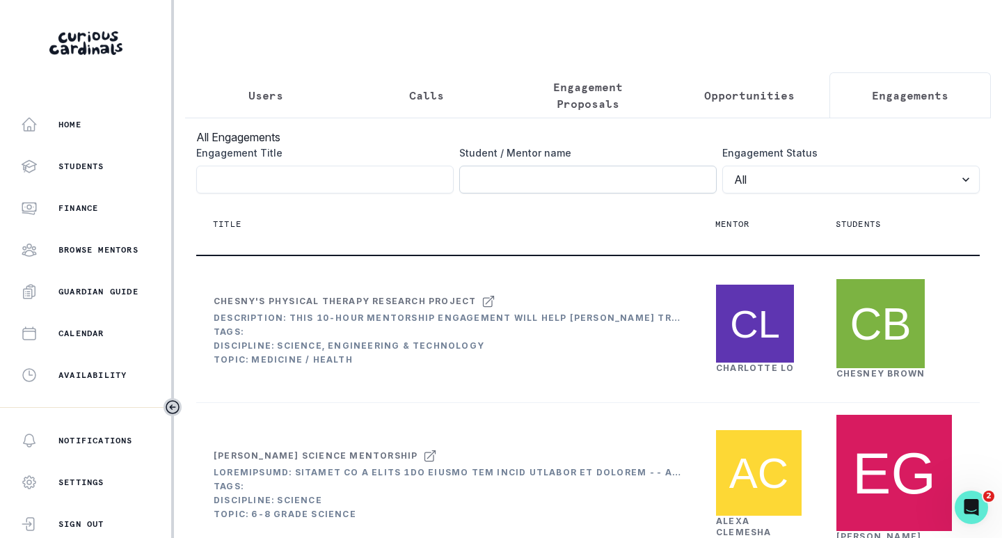
click at [557, 193] on input "Engagement Title" at bounding box center [587, 180] width 257 height 28
type input "[PERSON_NAME]"
click button "submit" at bounding box center [0, 0] width 0 height 0
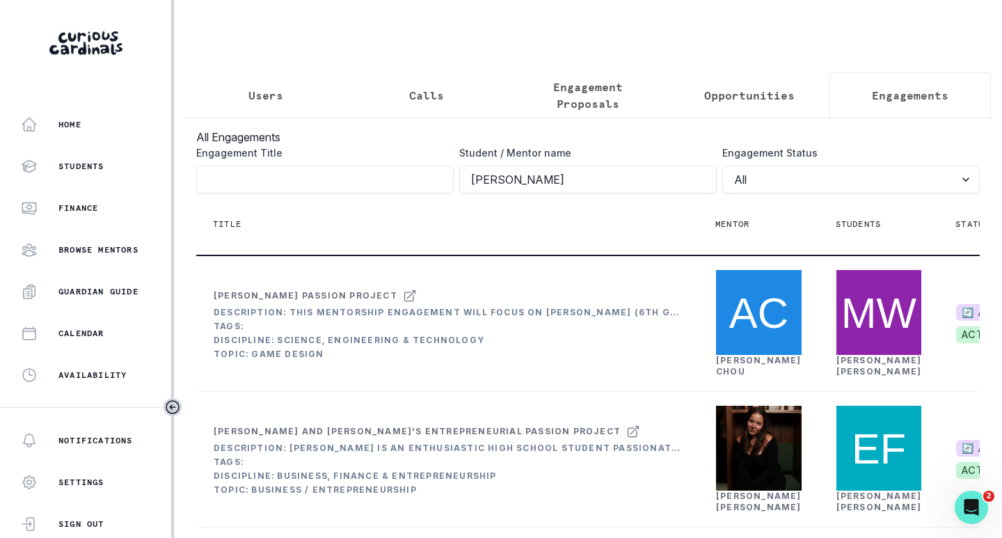
click at [752, 98] on p "Opportunities" at bounding box center [749, 95] width 90 height 17
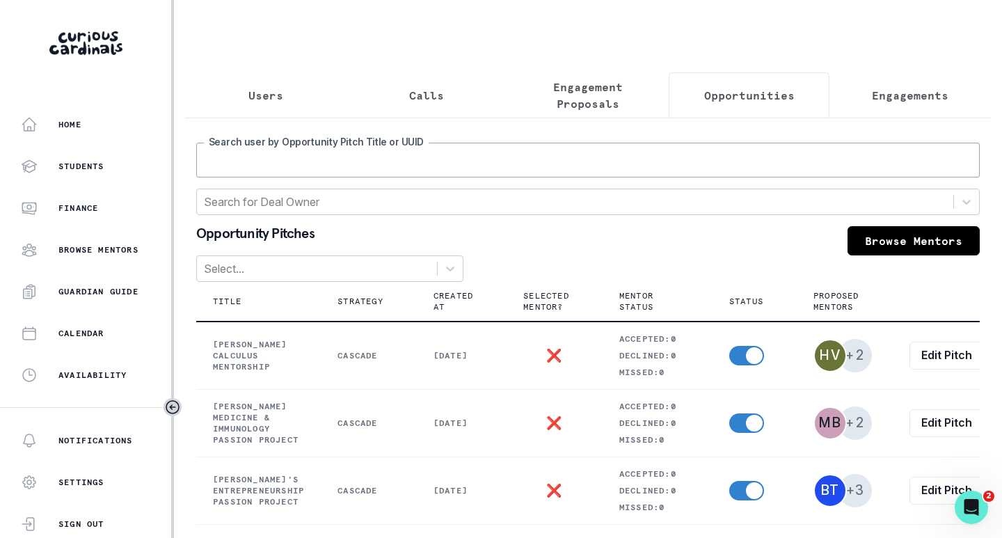
click at [419, 170] on input "Search user by Opportunity Pitch Title or UUID" at bounding box center [587, 160] width 783 height 35
type input "[PERSON_NAME]"
